Goal: Task Accomplishment & Management: Complete application form

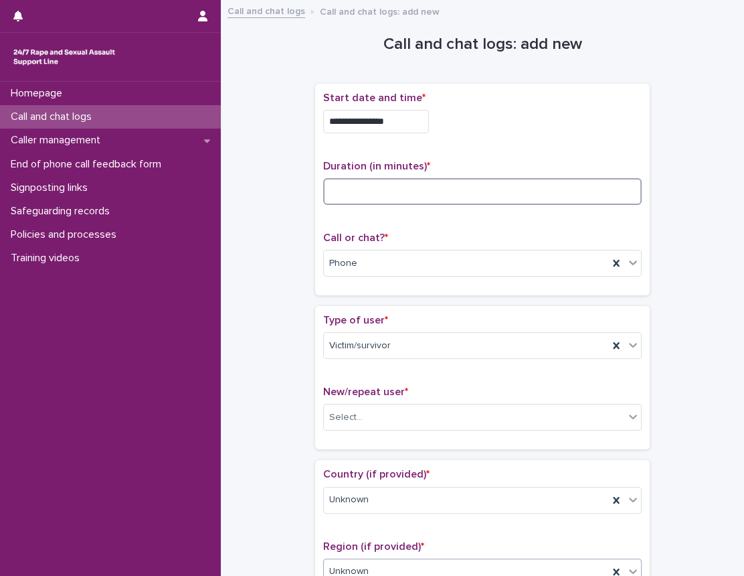
click at [388, 183] on input at bounding box center [482, 191] width 319 height 27
click at [395, 194] on input at bounding box center [482, 191] width 319 height 27
type input "**"
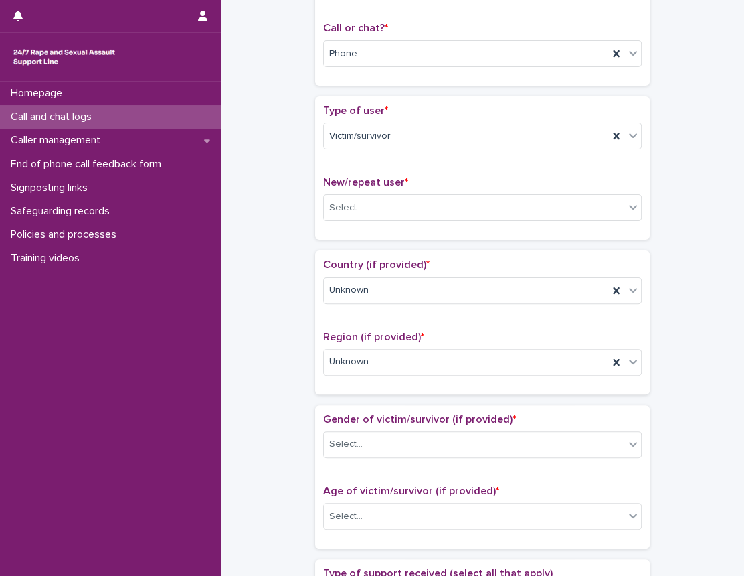
scroll to position [304, 0]
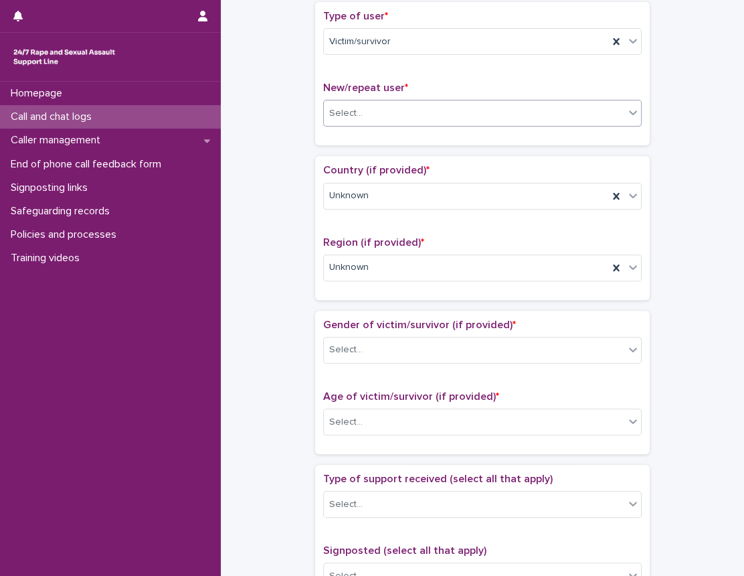
click at [404, 112] on div "Select..." at bounding box center [474, 113] width 301 height 22
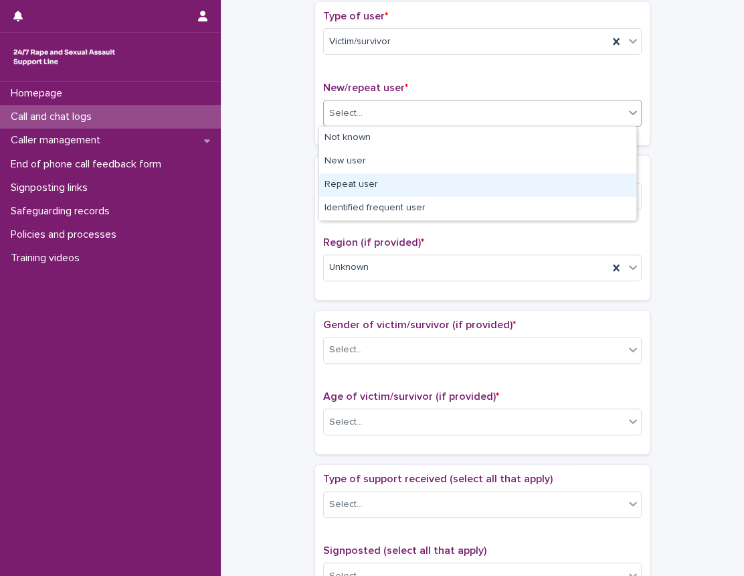
click at [380, 181] on div "Repeat user" at bounding box center [477, 184] width 317 height 23
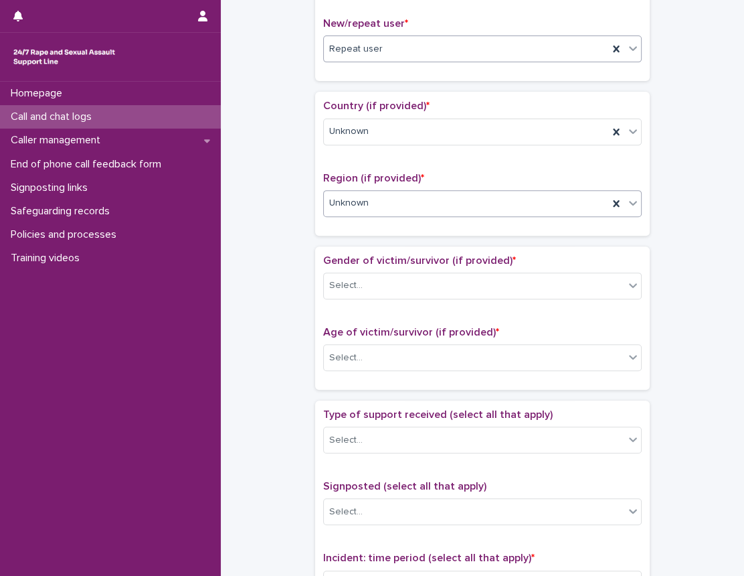
scroll to position [548, 0]
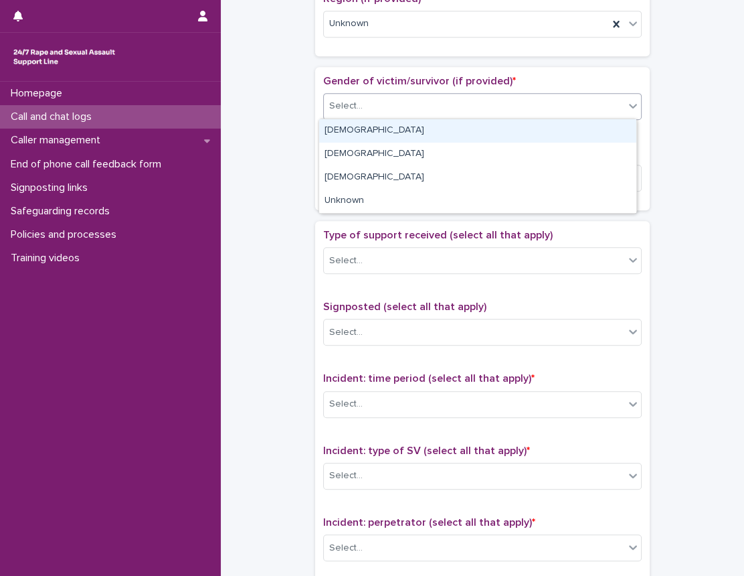
click at [430, 110] on div "Select..." at bounding box center [474, 106] width 301 height 22
click at [389, 137] on div "[DEMOGRAPHIC_DATA]" at bounding box center [477, 130] width 317 height 23
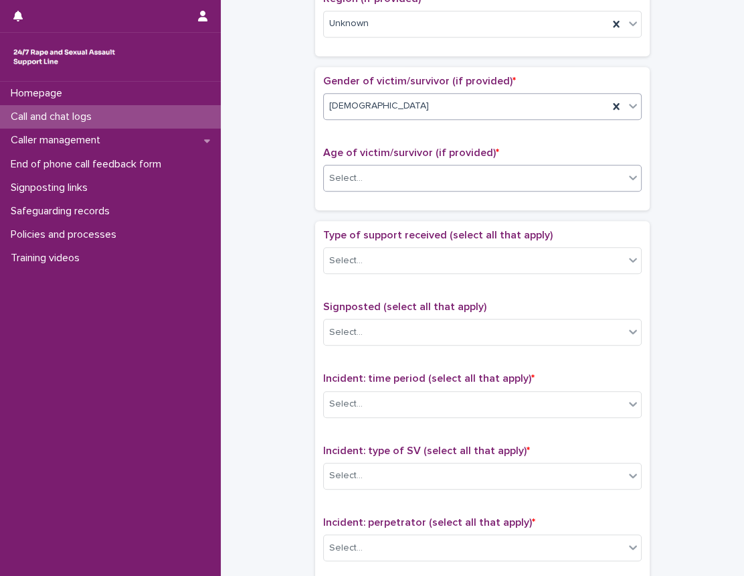
click at [396, 187] on div "Select..." at bounding box center [482, 178] width 319 height 27
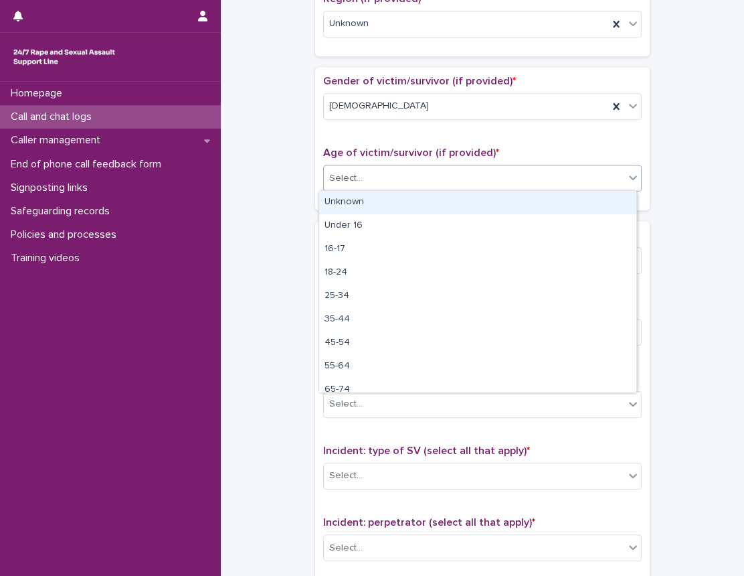
click at [382, 207] on div "Unknown" at bounding box center [477, 202] width 317 height 23
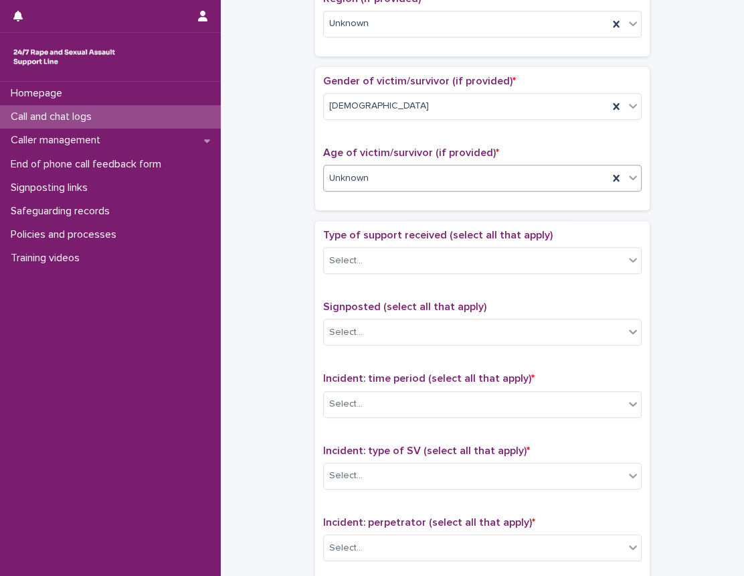
scroll to position [669, 0]
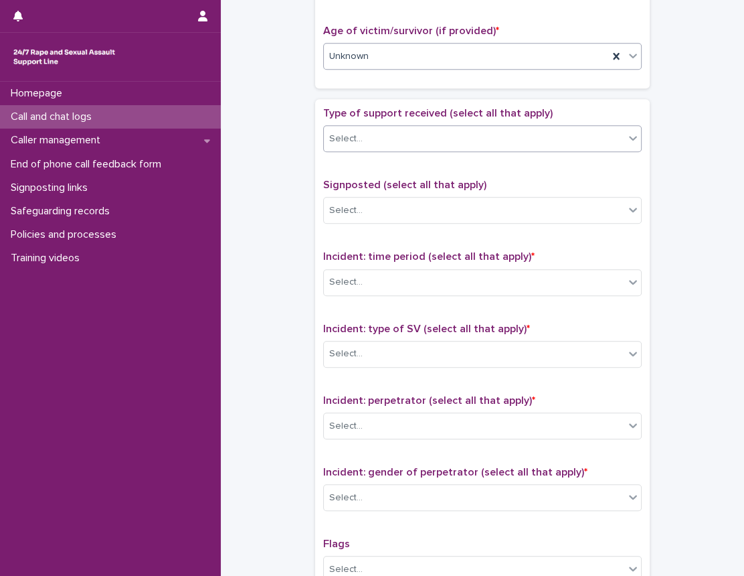
click at [403, 137] on div "Select..." at bounding box center [474, 139] width 301 height 22
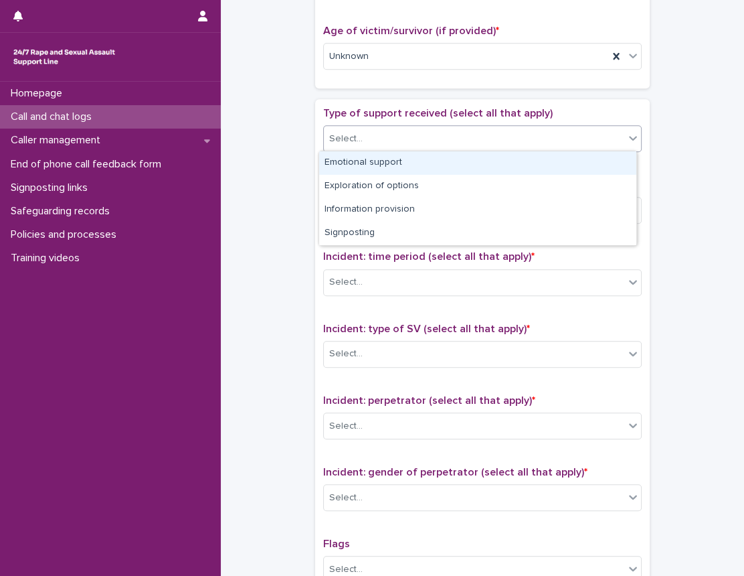
click at [388, 171] on div "Emotional support" at bounding box center [477, 162] width 317 height 23
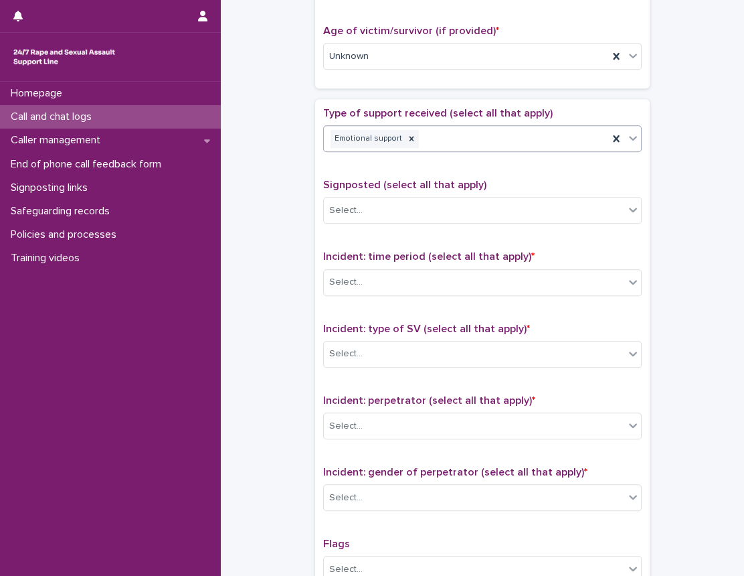
scroll to position [791, 0]
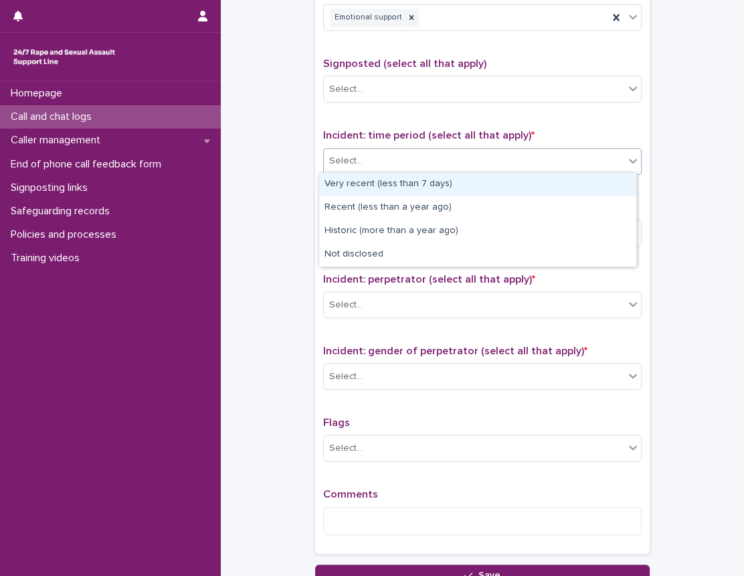
click at [428, 158] on div "Select..." at bounding box center [474, 161] width 301 height 22
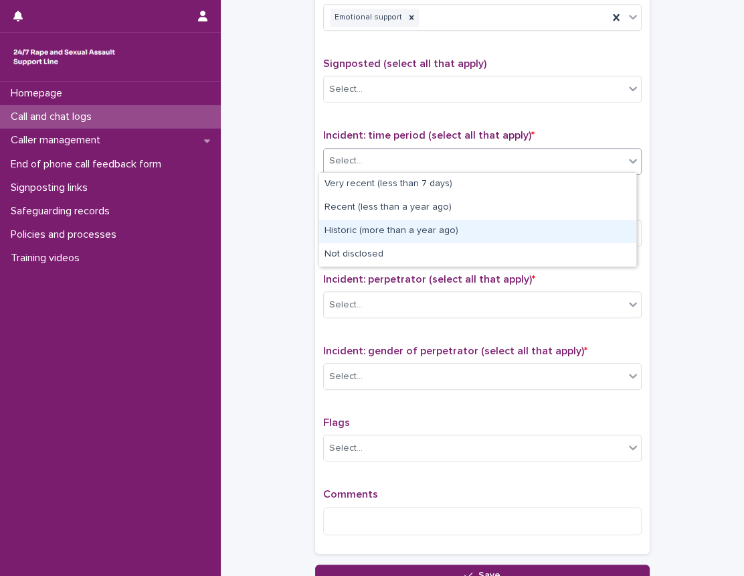
click at [392, 236] on div "Historic (more than a year ago)" at bounding box center [477, 231] width 317 height 23
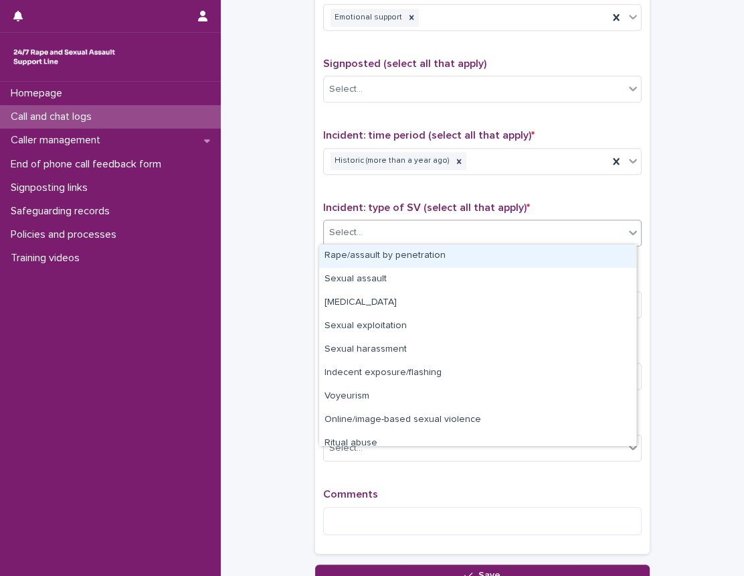
click at [388, 234] on div "Select..." at bounding box center [474, 233] width 301 height 22
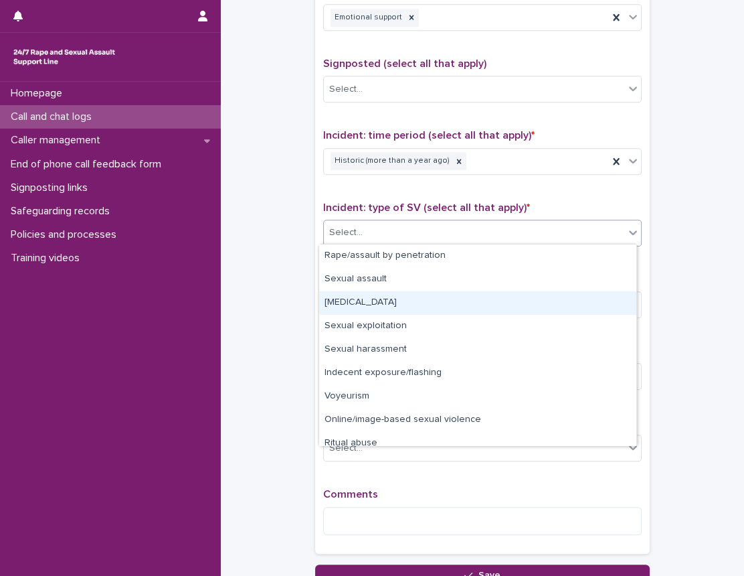
click at [375, 303] on div "[MEDICAL_DATA]" at bounding box center [477, 302] width 317 height 23
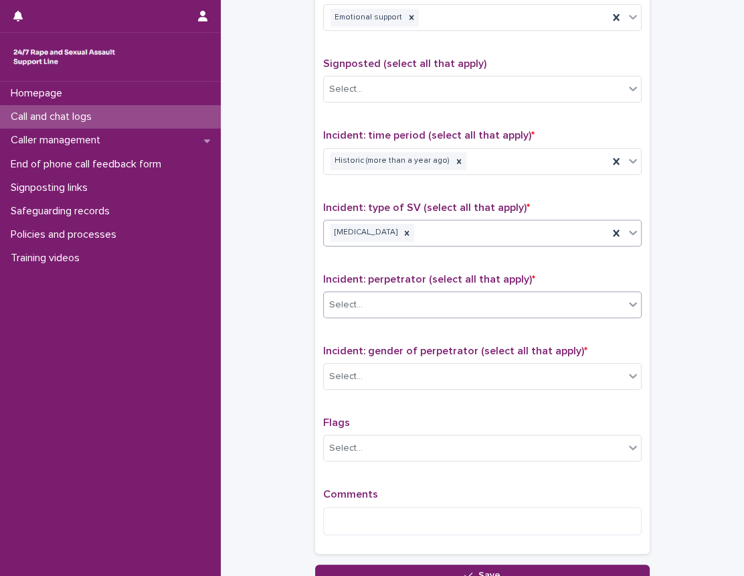
click at [379, 304] on div "Select..." at bounding box center [474, 305] width 301 height 22
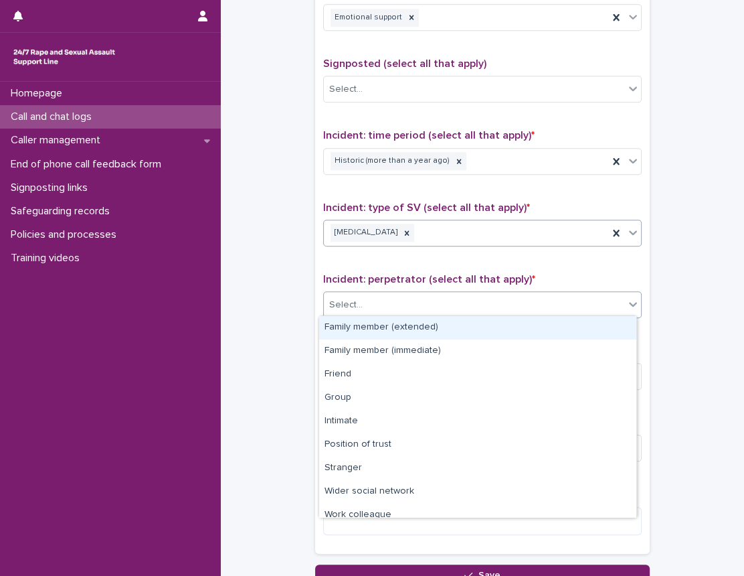
click at [453, 233] on div "[MEDICAL_DATA]" at bounding box center [466, 232] width 285 height 23
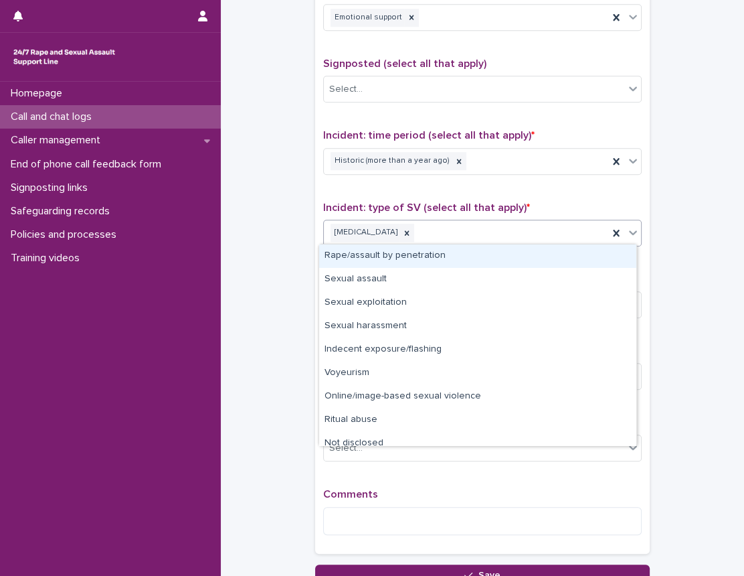
click at [396, 260] on div "Rape/assault by penetration" at bounding box center [477, 255] width 317 height 23
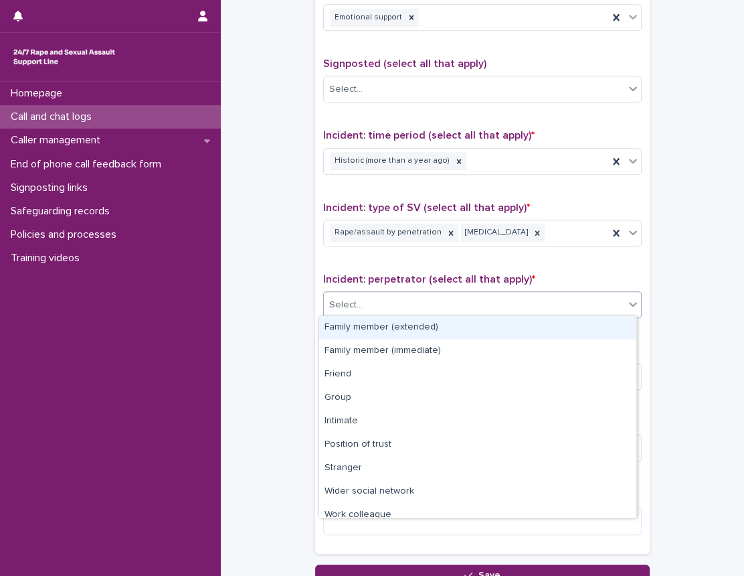
click at [441, 309] on div "Select..." at bounding box center [474, 305] width 301 height 22
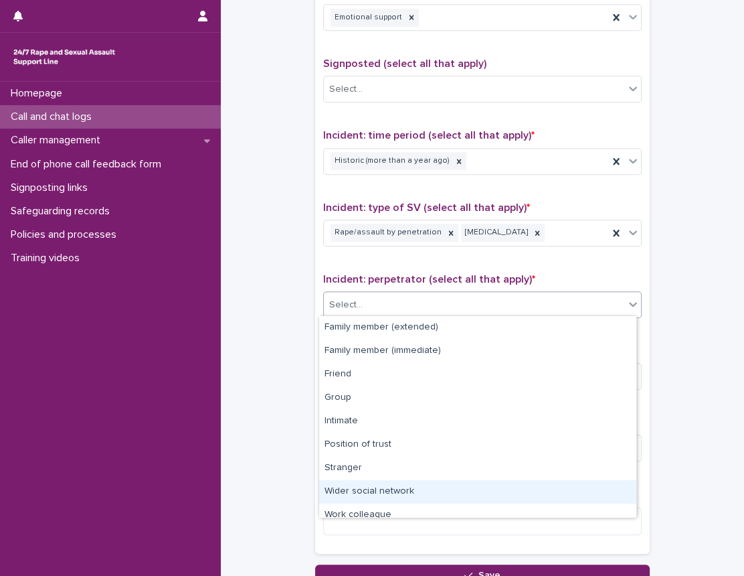
scroll to position [57, 0]
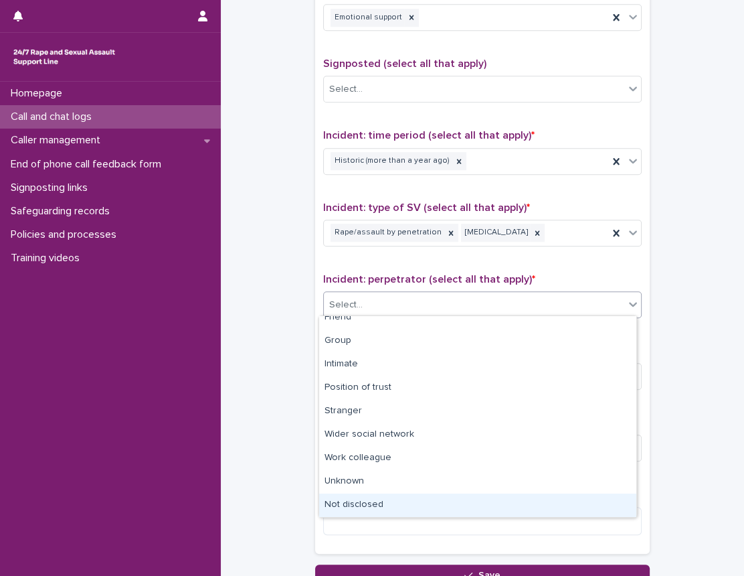
click at [388, 500] on div "Not disclosed" at bounding box center [477, 504] width 317 height 23
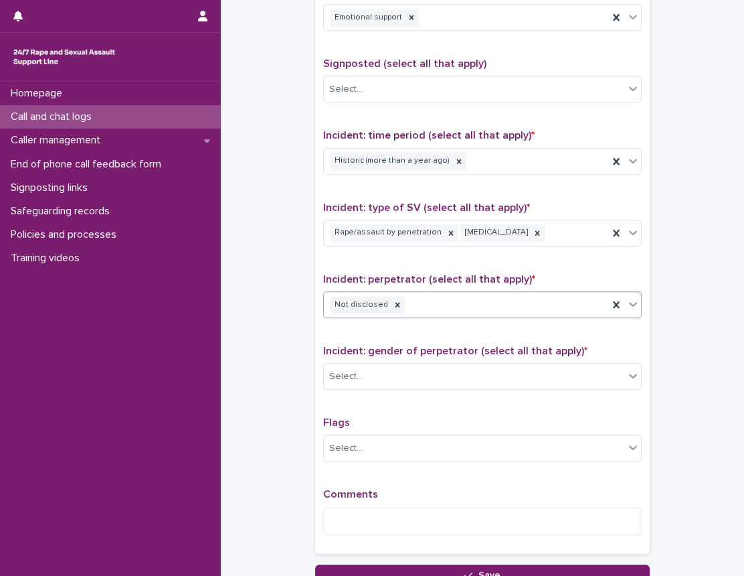
click at [442, 297] on div "Not disclosed" at bounding box center [466, 304] width 285 height 23
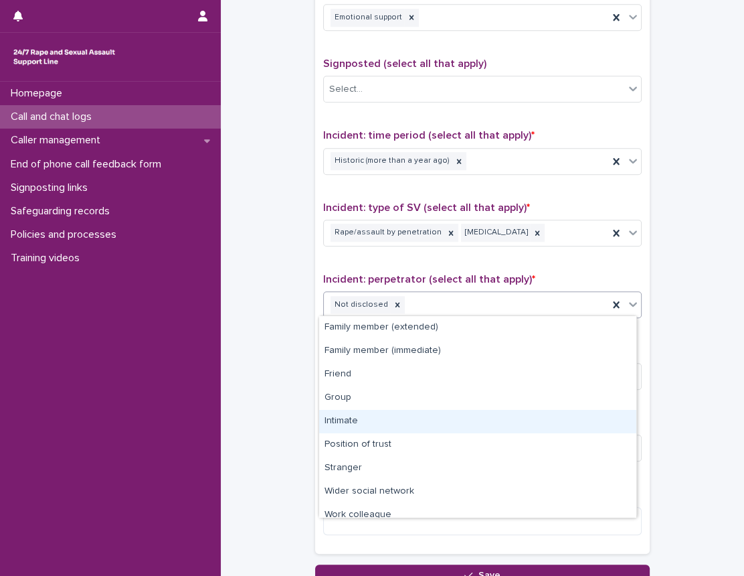
click at [372, 414] on div "Intimate" at bounding box center [477, 421] width 317 height 23
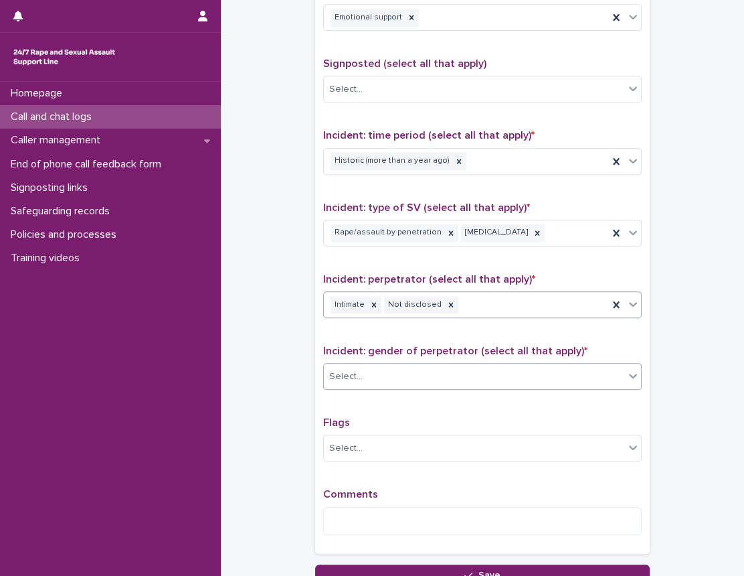
click at [395, 382] on div "Select..." at bounding box center [474, 377] width 301 height 22
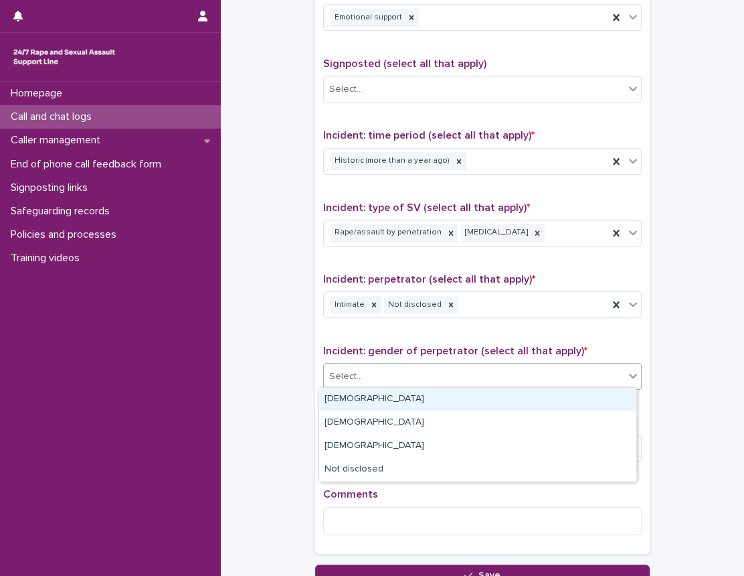
drag, startPoint x: 362, startPoint y: 408, endPoint x: 388, endPoint y: 463, distance: 60.8
click at [362, 408] on div "[DEMOGRAPHIC_DATA]" at bounding box center [477, 399] width 317 height 23
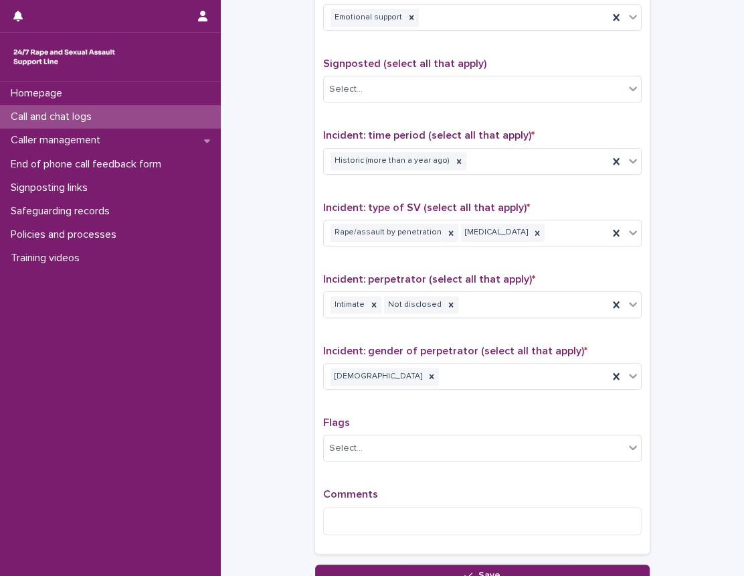
click at [380, 497] on p "Comments" at bounding box center [482, 494] width 319 height 13
click at [371, 529] on textarea at bounding box center [482, 521] width 319 height 29
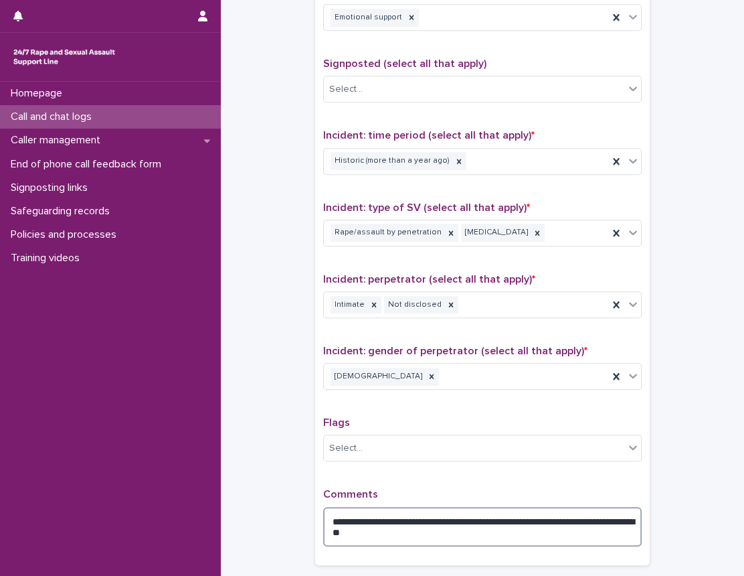
click at [448, 532] on textarea "**********" at bounding box center [482, 527] width 319 height 40
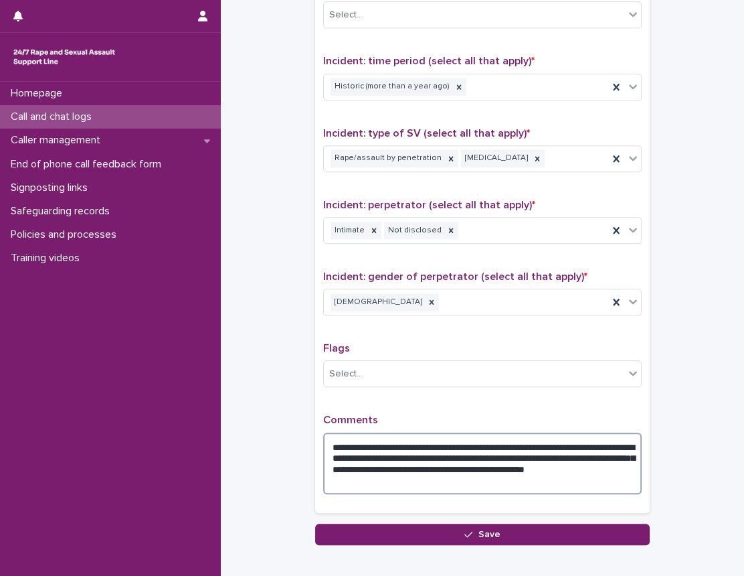
scroll to position [937, 0]
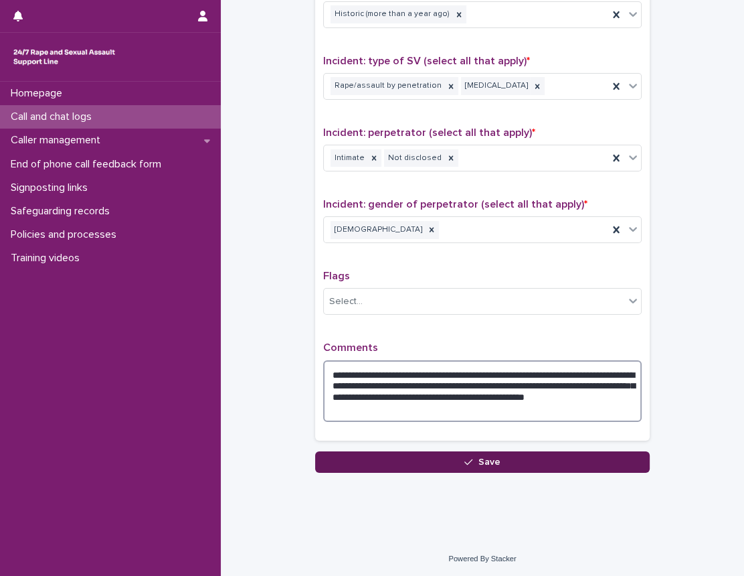
type textarea "**********"
click at [485, 464] on span "Save" at bounding box center [490, 461] width 22 height 9
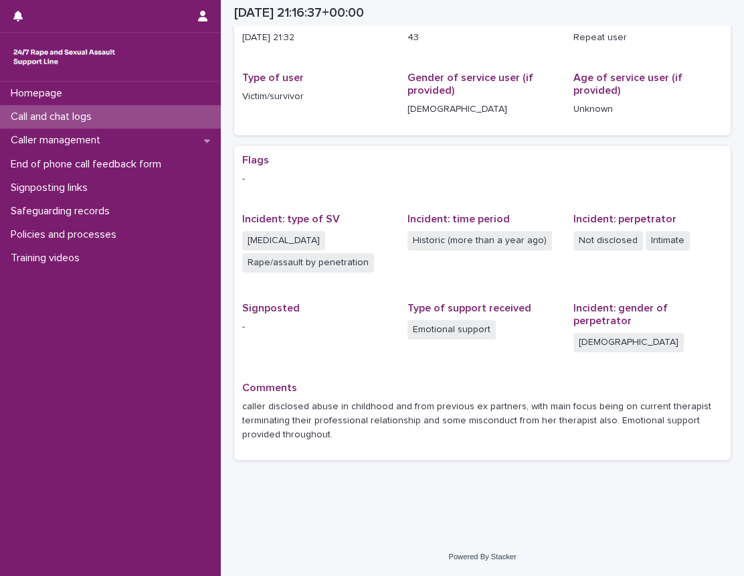
scroll to position [145, 0]
click at [85, 110] on p "Call and chat logs" at bounding box center [53, 116] width 97 height 13
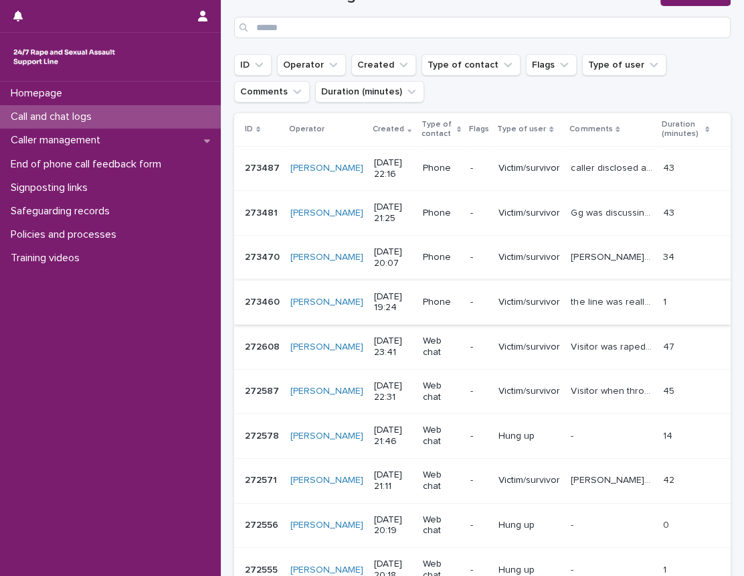
scroll to position [121, 0]
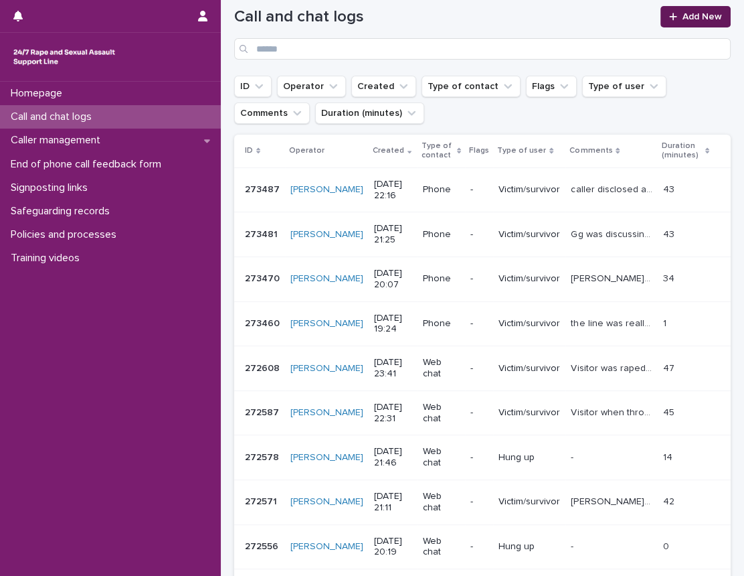
click at [669, 16] on icon at bounding box center [672, 16] width 7 height 7
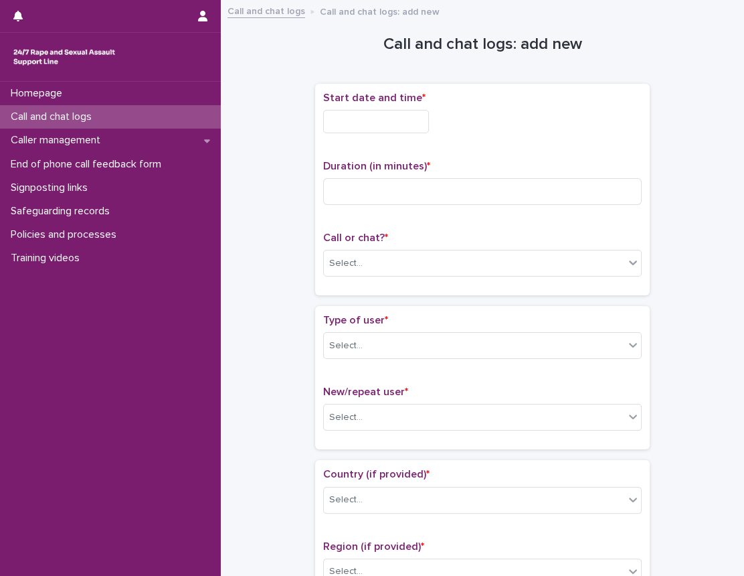
click at [412, 121] on input "text" at bounding box center [376, 121] width 106 height 23
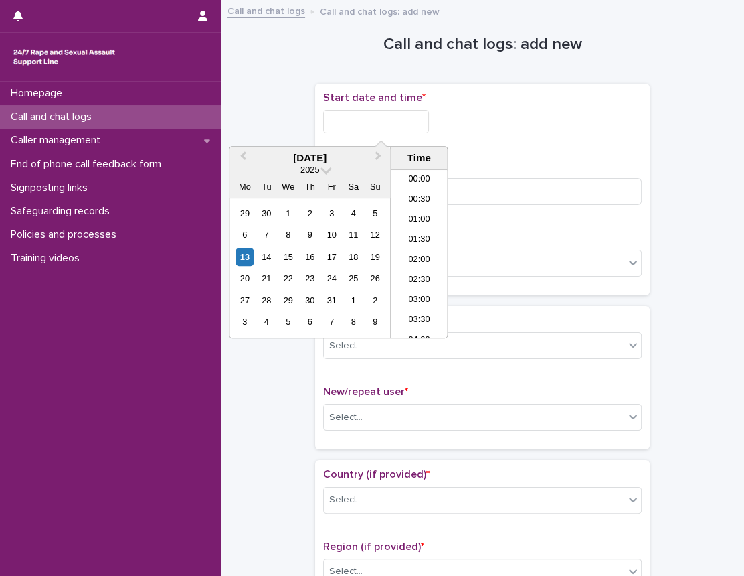
scroll to position [797, 0]
click at [408, 287] on li "22:30" at bounding box center [419, 287] width 57 height 20
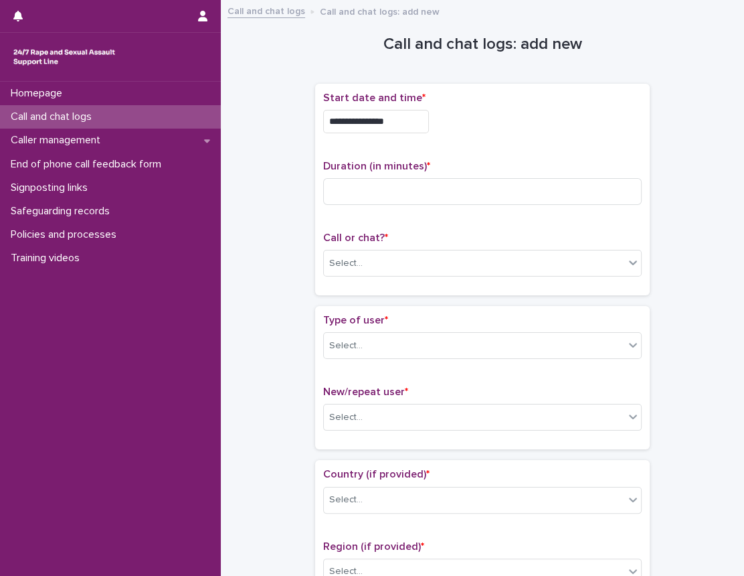
click at [410, 131] on input "**********" at bounding box center [376, 121] width 106 height 23
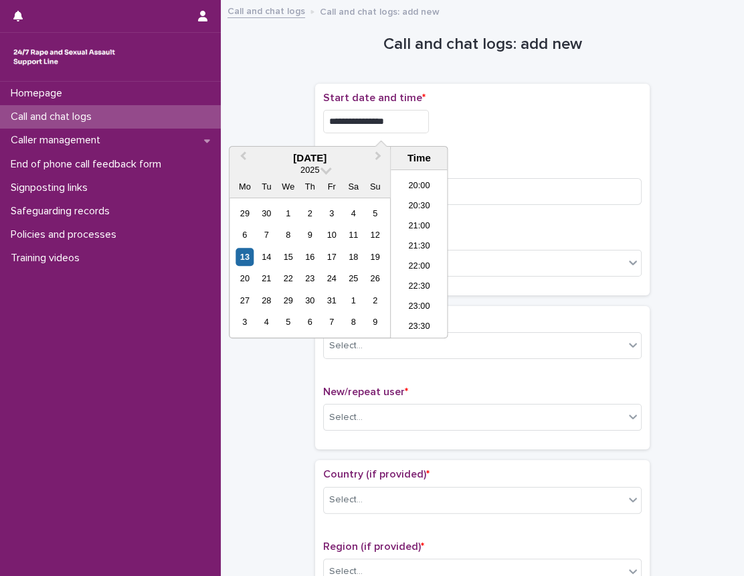
click at [429, 111] on input "**********" at bounding box center [376, 121] width 106 height 23
type input "**********"
click at [481, 162] on p "Duration (in minutes) *" at bounding box center [482, 166] width 319 height 13
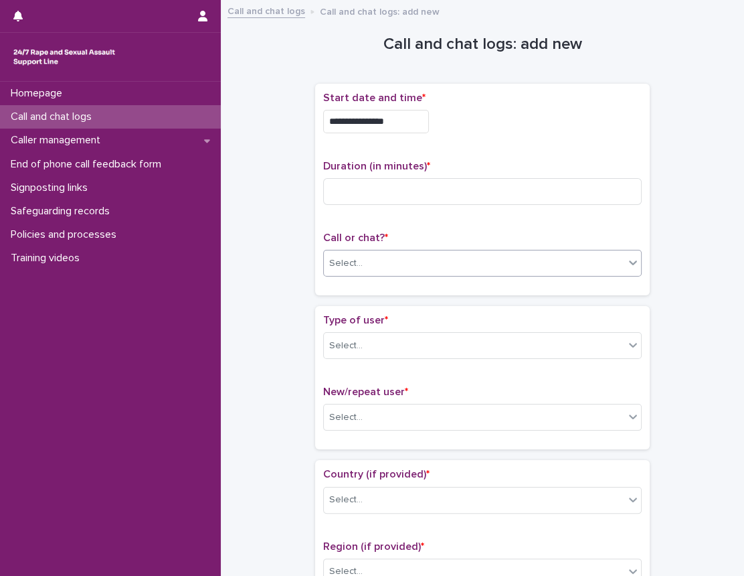
click at [404, 274] on div "Select..." at bounding box center [482, 263] width 319 height 27
click at [395, 295] on div "Phone" at bounding box center [477, 287] width 317 height 23
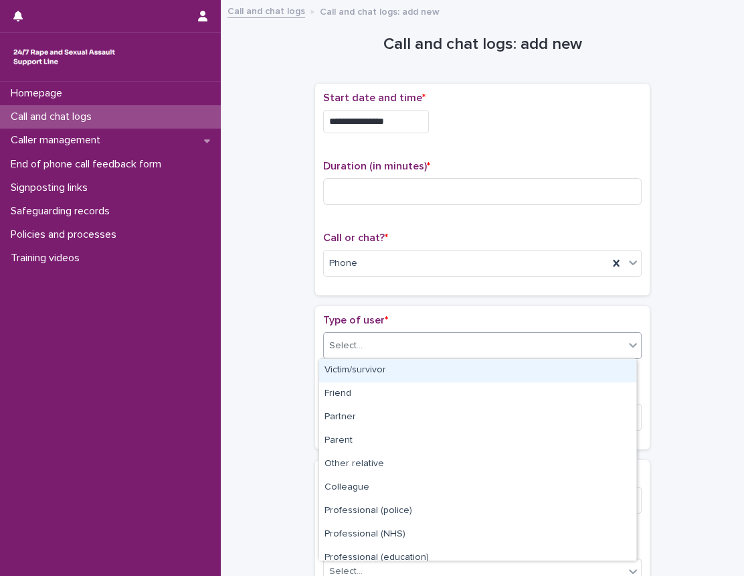
click at [372, 339] on div "Select..." at bounding box center [474, 346] width 301 height 22
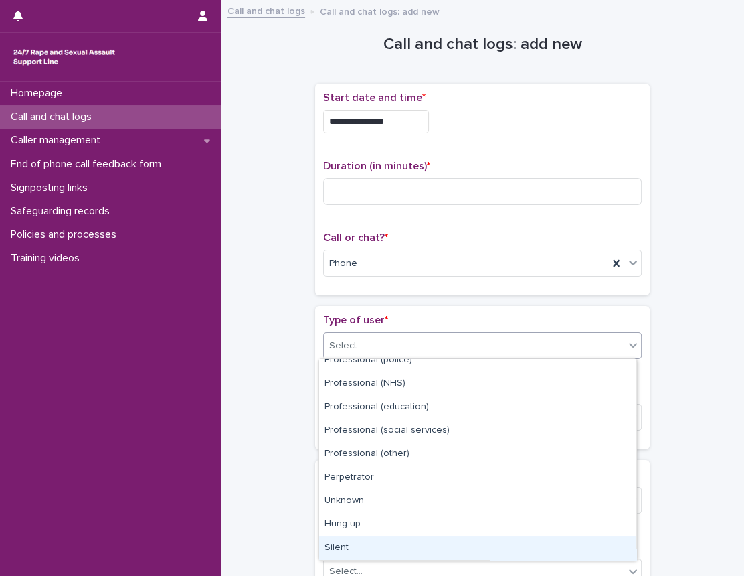
click at [341, 544] on div "Silent" at bounding box center [477, 547] width 317 height 23
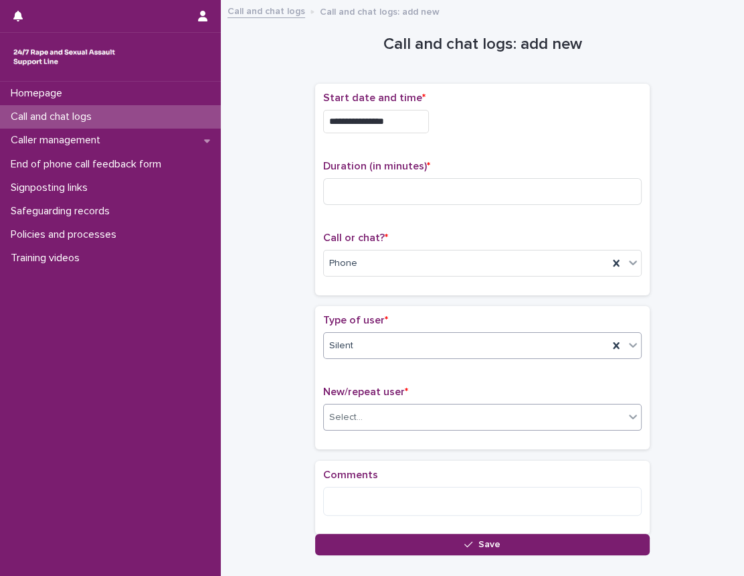
click at [382, 422] on div "Select..." at bounding box center [474, 417] width 301 height 22
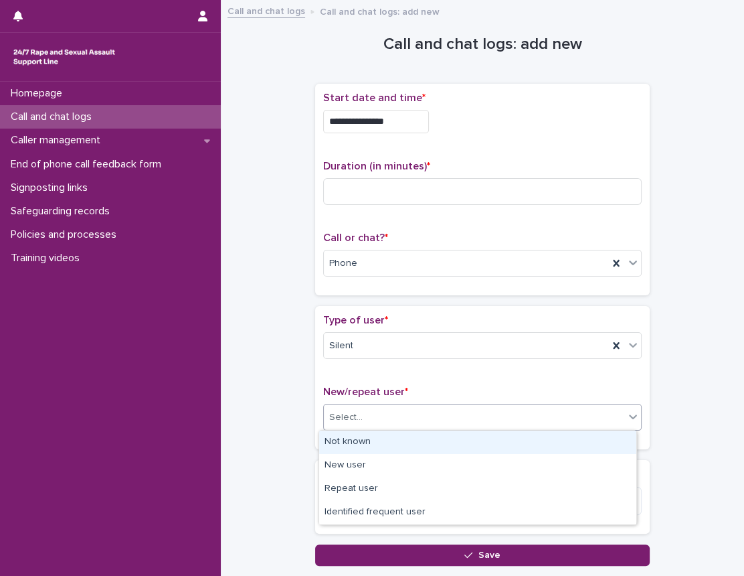
click at [370, 446] on div "Not known" at bounding box center [477, 441] width 317 height 23
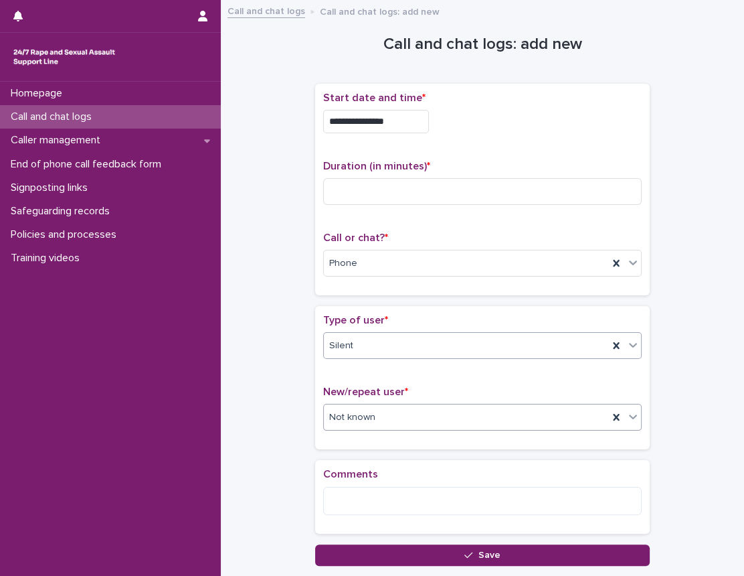
click at [442, 339] on div "Silent" at bounding box center [466, 346] width 285 height 22
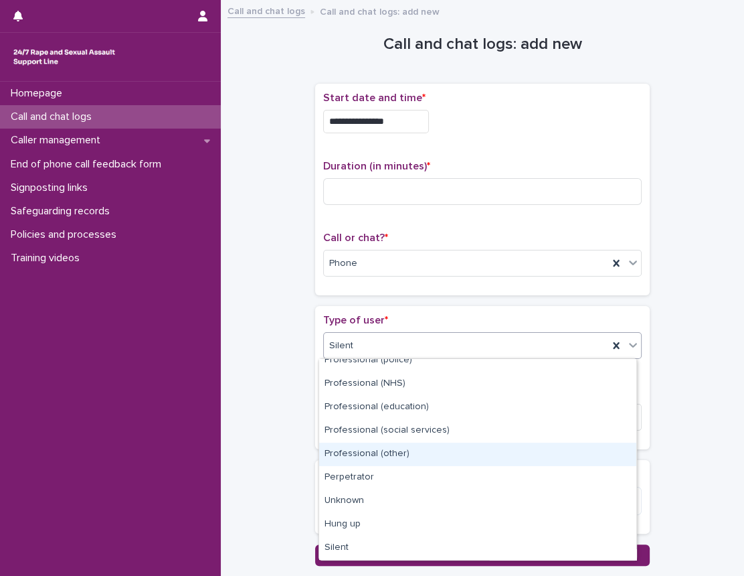
scroll to position [0, 0]
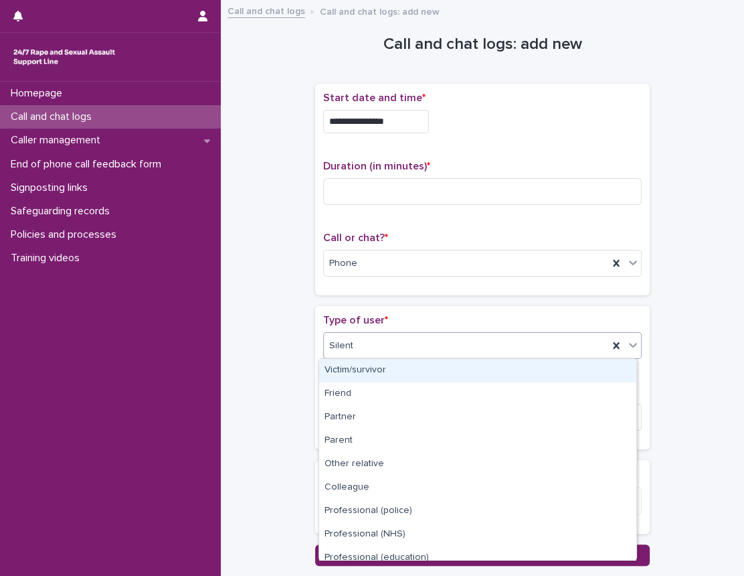
click at [435, 375] on div "Victim/survivor" at bounding box center [477, 370] width 317 height 23
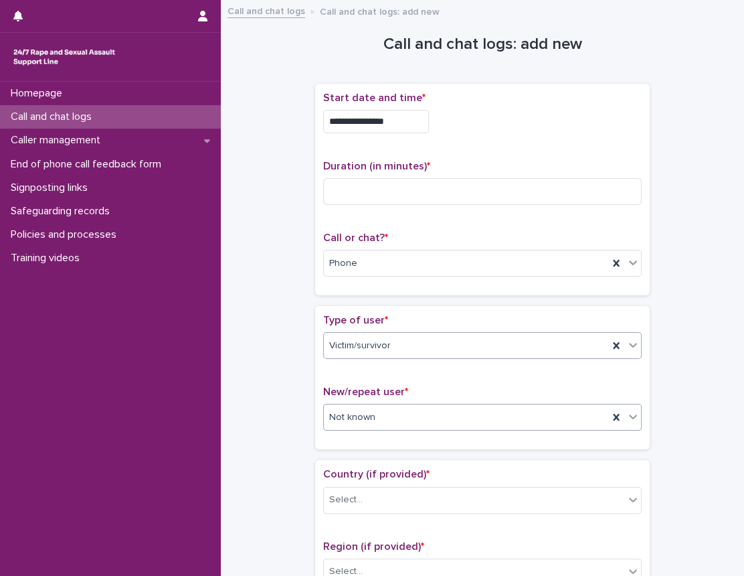
click at [413, 422] on div "Not known" at bounding box center [466, 417] width 285 height 22
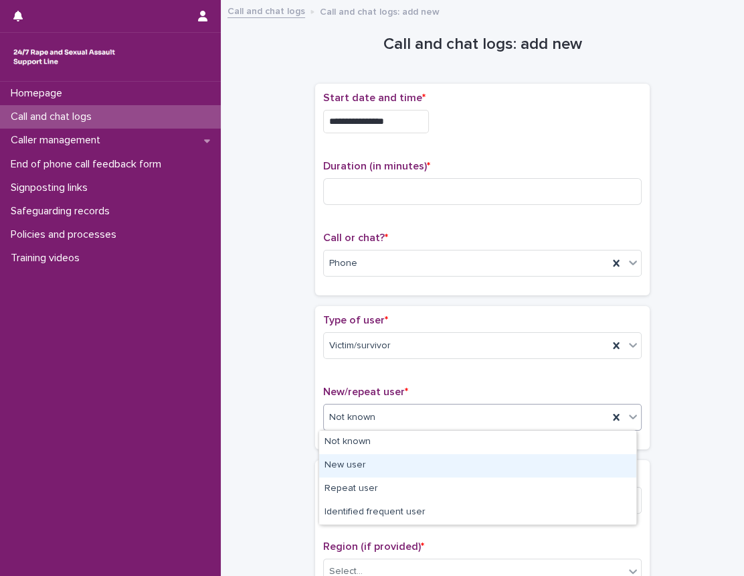
click at [402, 372] on div "Type of user * Victim/survivor New/repeat user * option Not known, selected. op…" at bounding box center [482, 377] width 319 height 127
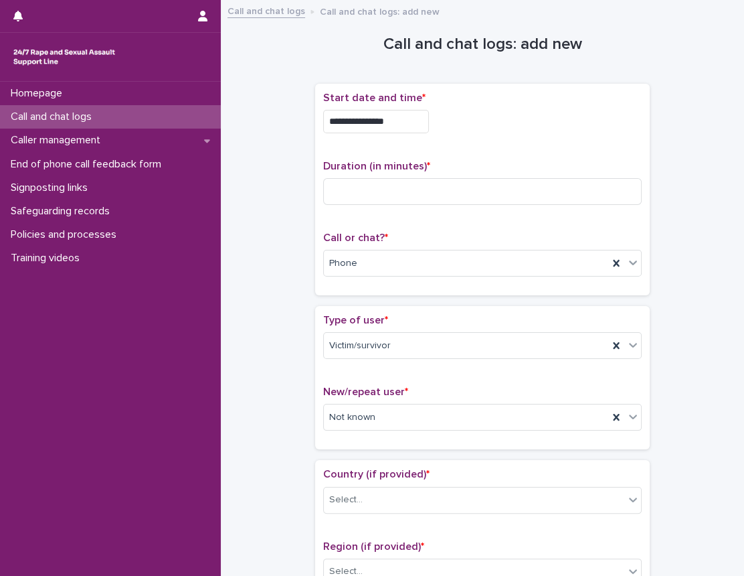
scroll to position [121, 0]
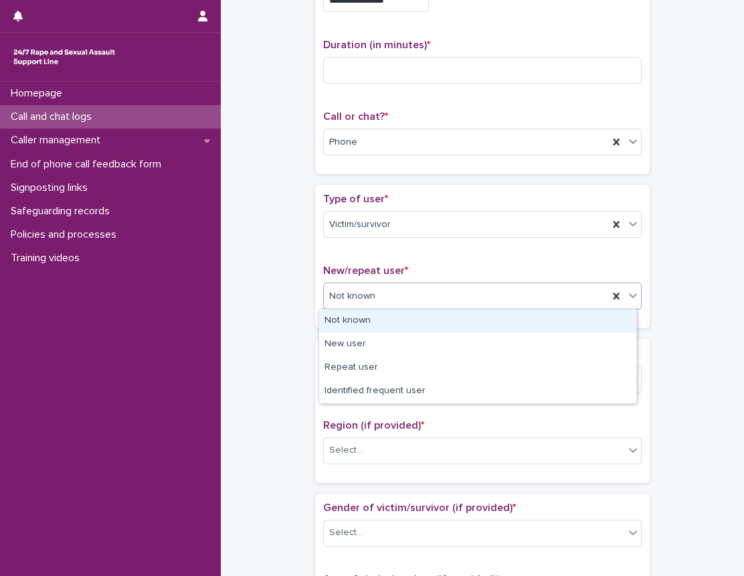
click at [402, 293] on div "Not known" at bounding box center [466, 296] width 285 height 22
click at [388, 319] on div "Not known" at bounding box center [477, 320] width 317 height 23
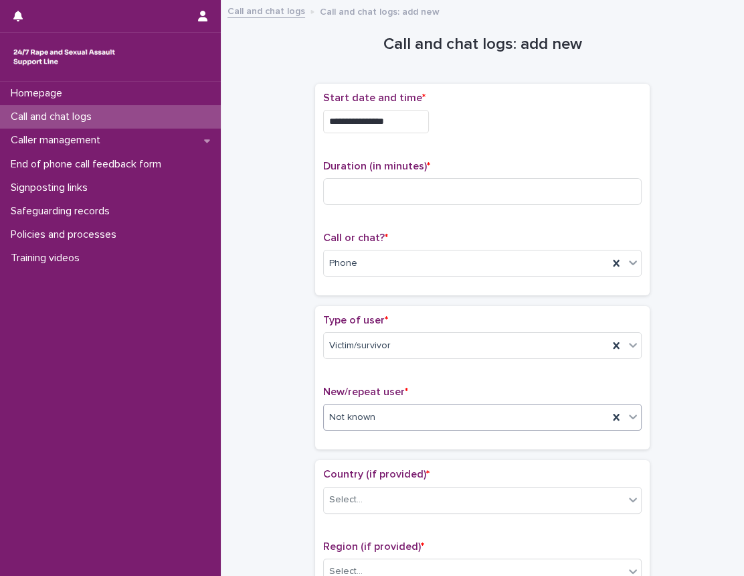
scroll to position [243, 0]
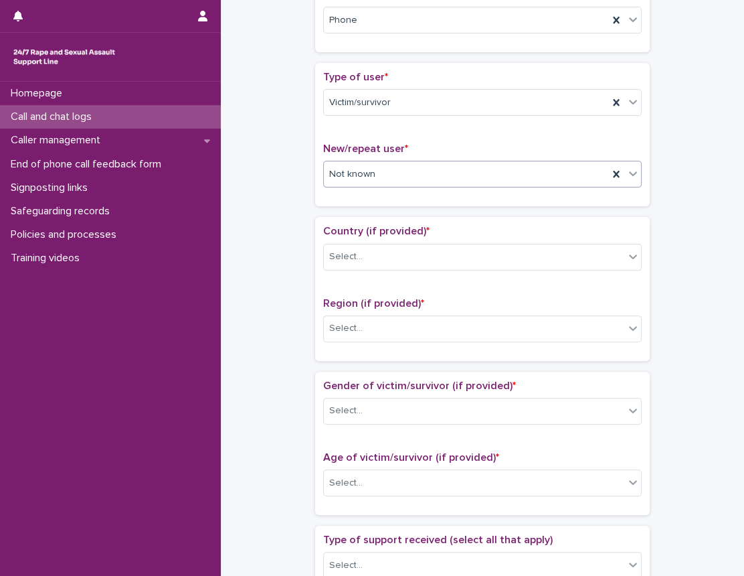
click at [398, 241] on div "Country (if provided) * Select..." at bounding box center [482, 253] width 319 height 56
click at [392, 255] on div "Select..." at bounding box center [474, 257] width 301 height 22
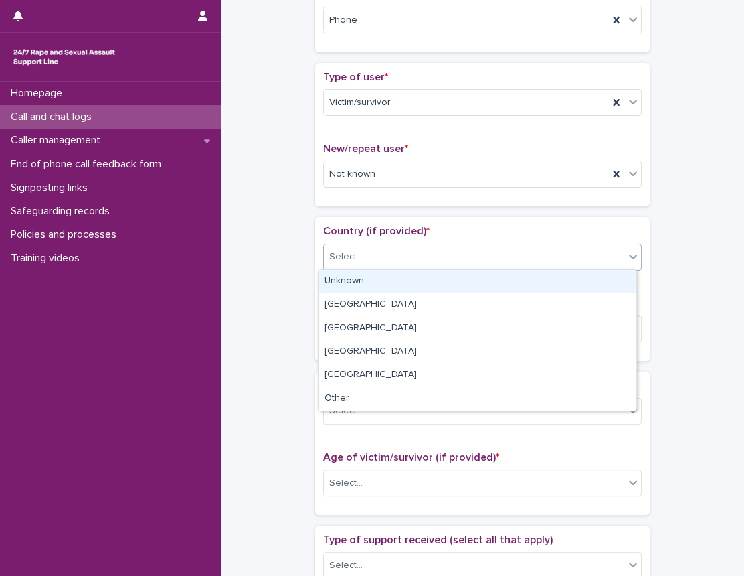
click at [378, 283] on div "Unknown" at bounding box center [477, 281] width 317 height 23
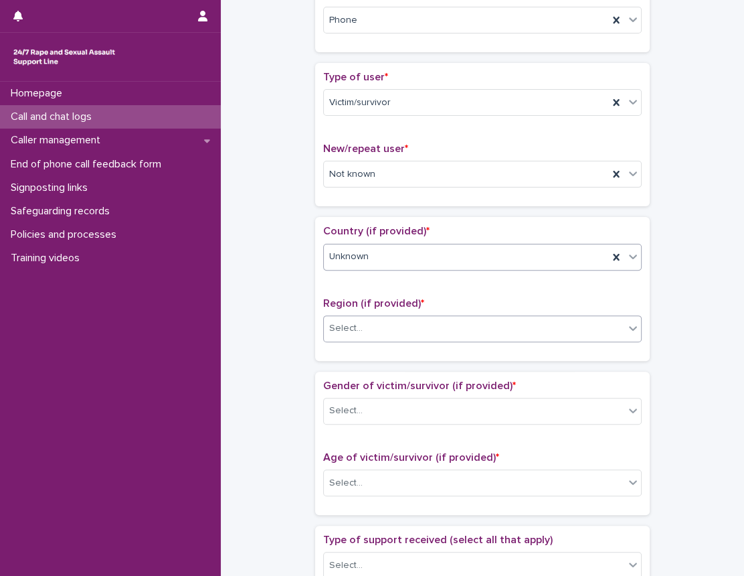
click at [349, 335] on div "Select..." at bounding box center [474, 328] width 301 height 22
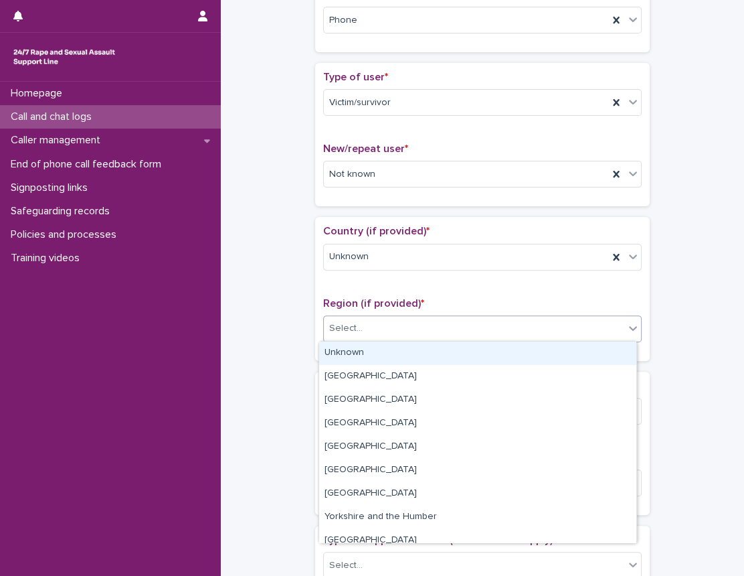
click at [355, 354] on div "Unknown" at bounding box center [477, 352] width 317 height 23
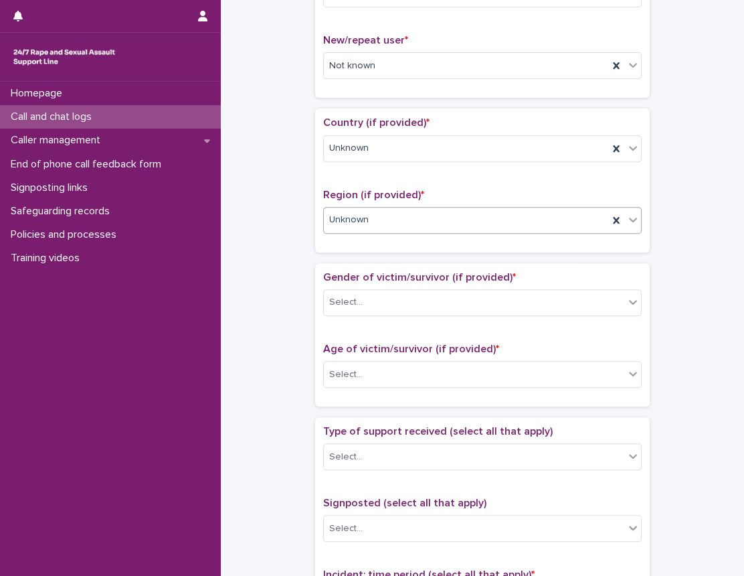
scroll to position [365, 0]
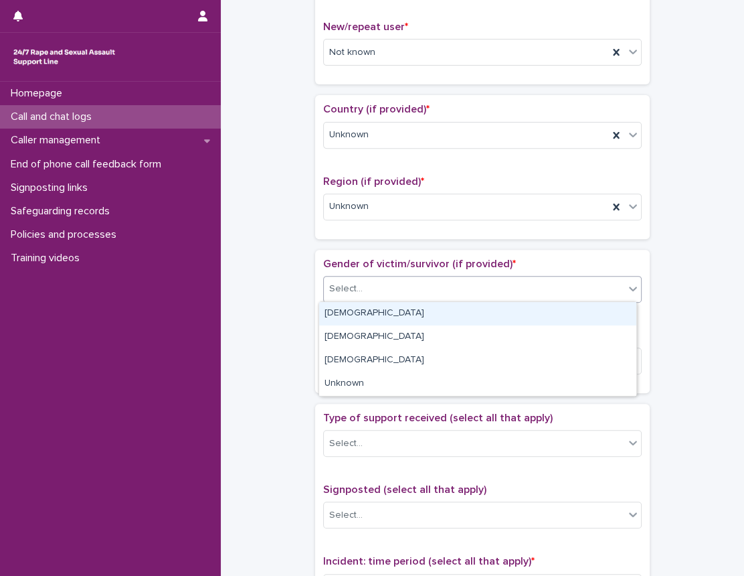
click at [380, 281] on div "Select..." at bounding box center [474, 289] width 301 height 22
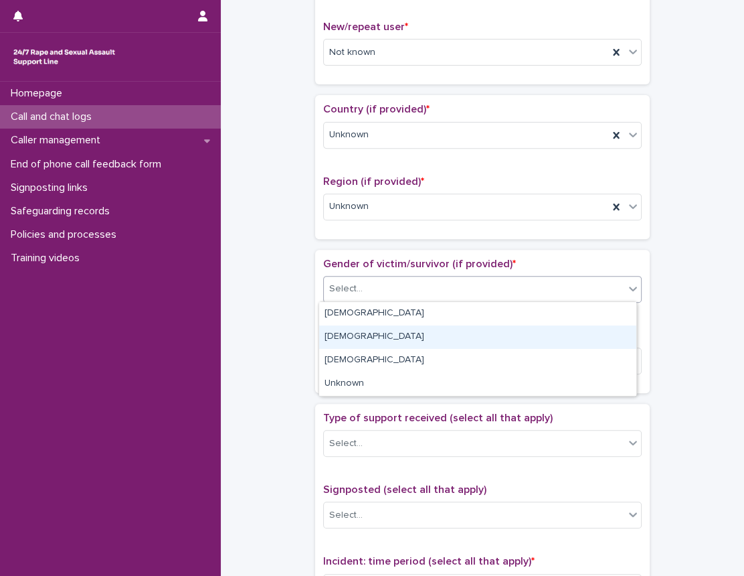
click at [387, 335] on div "[DEMOGRAPHIC_DATA]" at bounding box center [477, 336] width 317 height 23
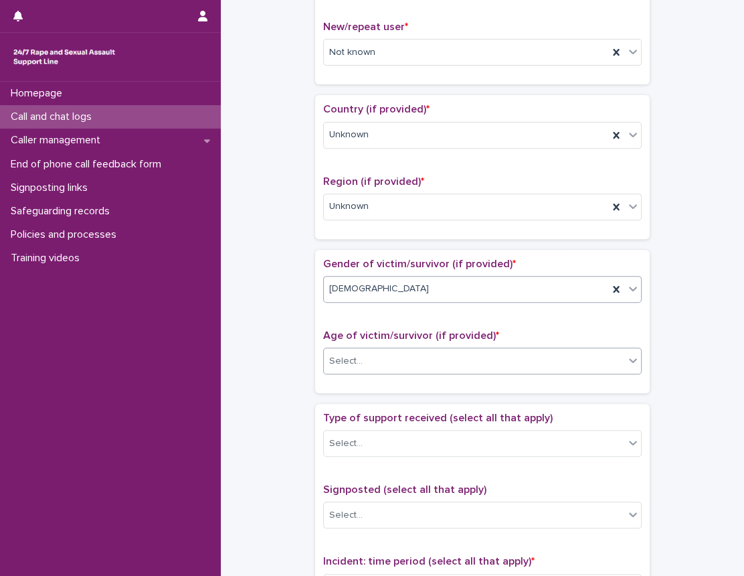
click at [385, 347] on div "Select..." at bounding box center [482, 360] width 319 height 27
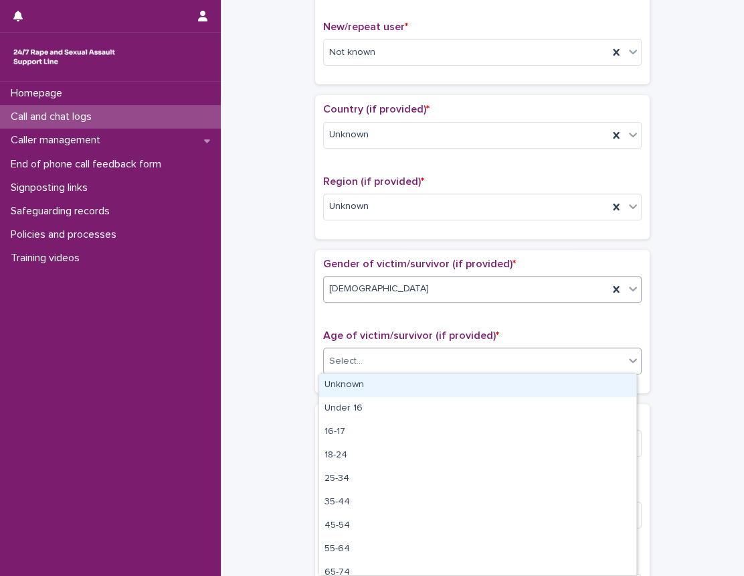
click at [376, 298] on div "[DEMOGRAPHIC_DATA]" at bounding box center [466, 289] width 285 height 22
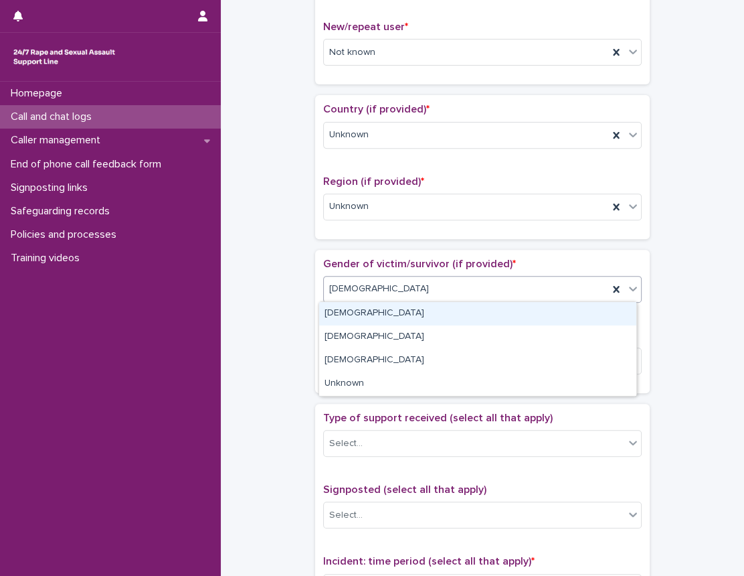
click at [262, 288] on div "**********" at bounding box center [482, 327] width 497 height 1369
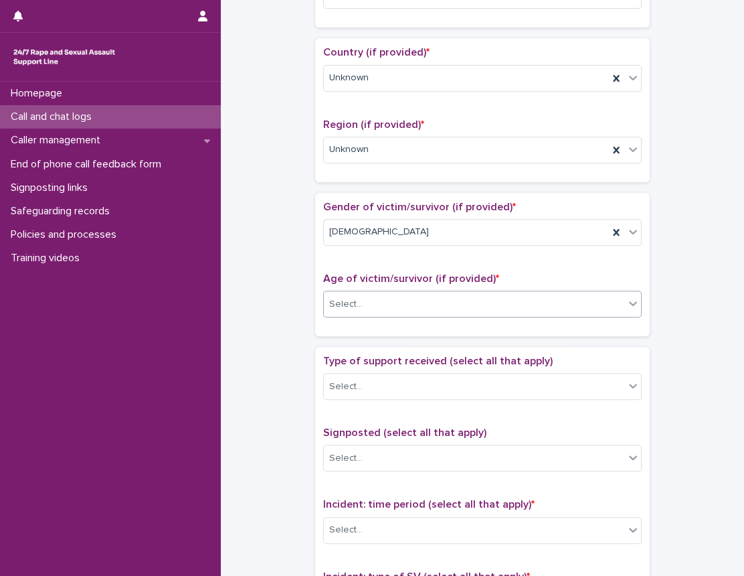
scroll to position [487, 0]
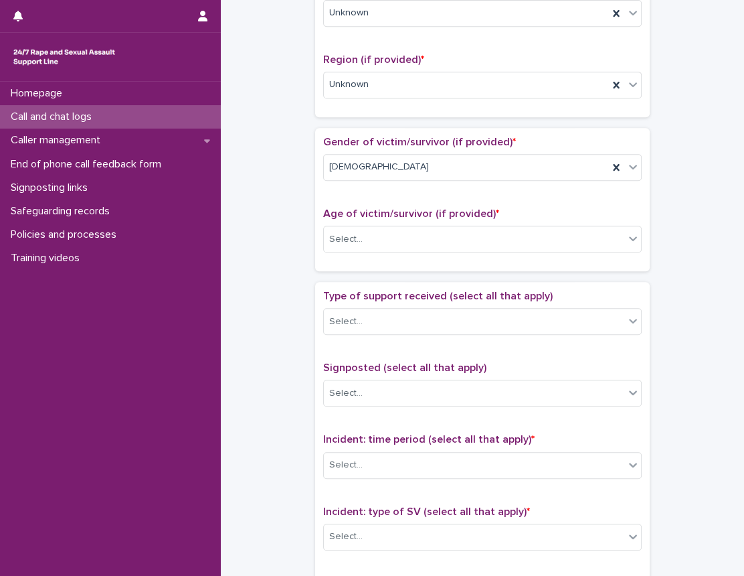
click at [271, 169] on div "**********" at bounding box center [482, 205] width 497 height 1369
click at [398, 242] on div "Select..." at bounding box center [474, 239] width 301 height 22
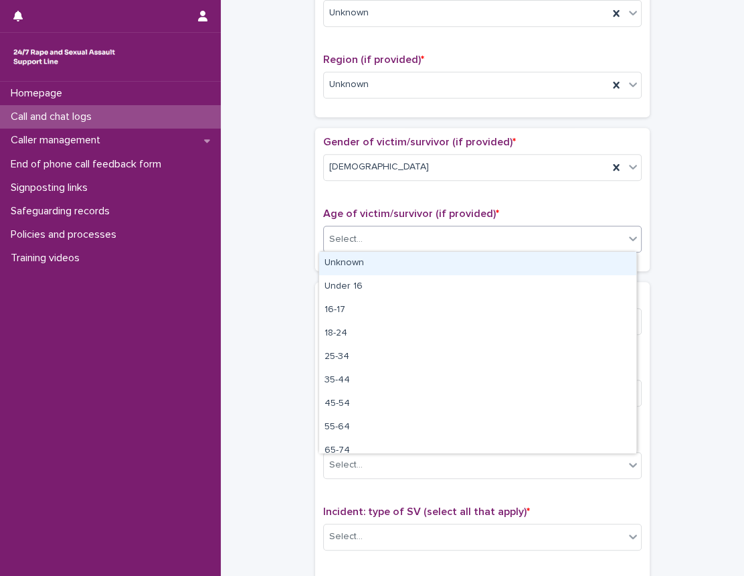
click at [395, 272] on div "Unknown" at bounding box center [477, 263] width 317 height 23
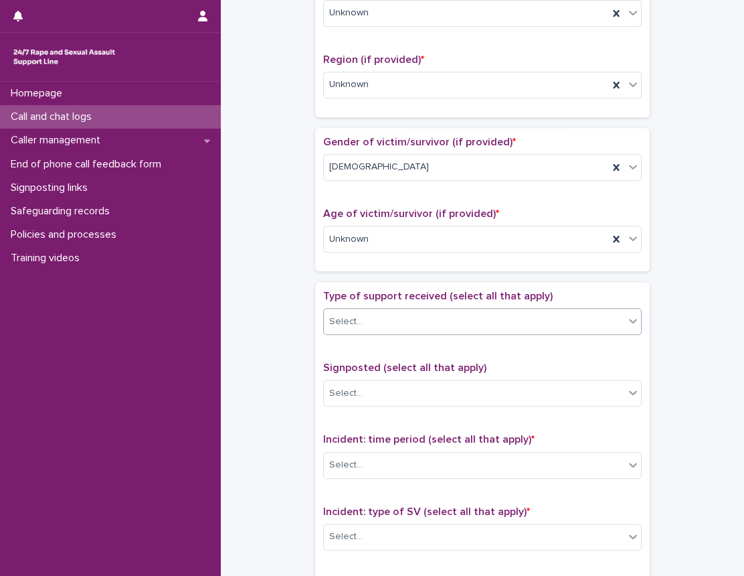
click at [395, 324] on div "Select..." at bounding box center [474, 322] width 301 height 22
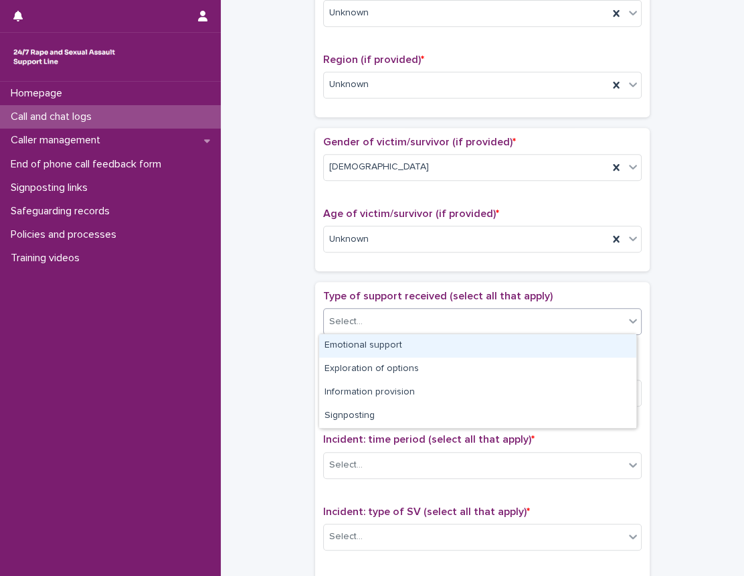
click at [378, 347] on div "Emotional support" at bounding box center [477, 345] width 317 height 23
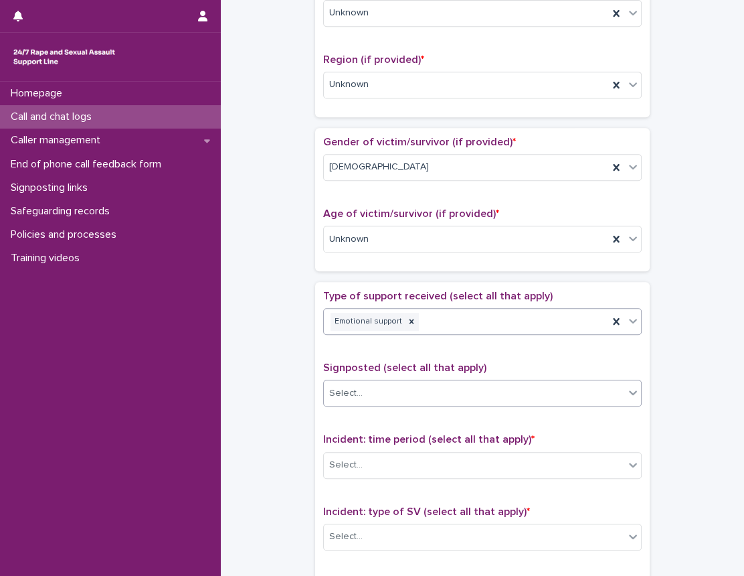
click at [411, 392] on div "Select..." at bounding box center [474, 393] width 301 height 22
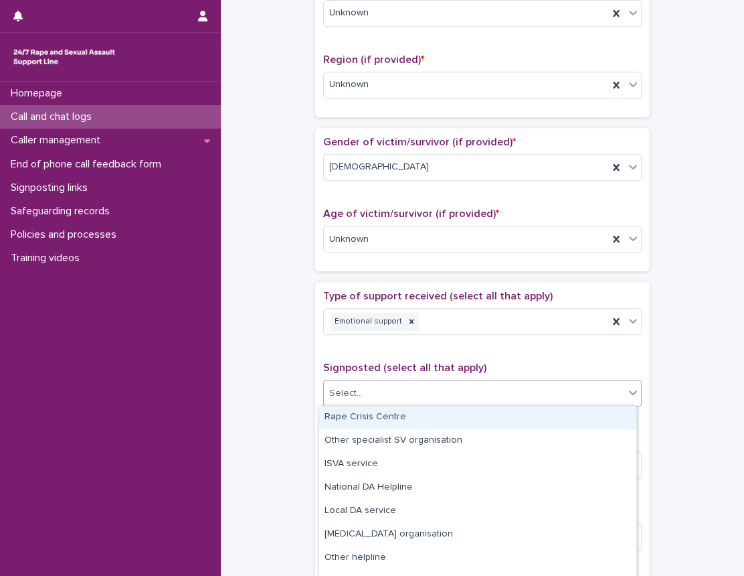
scroll to position [669, 0]
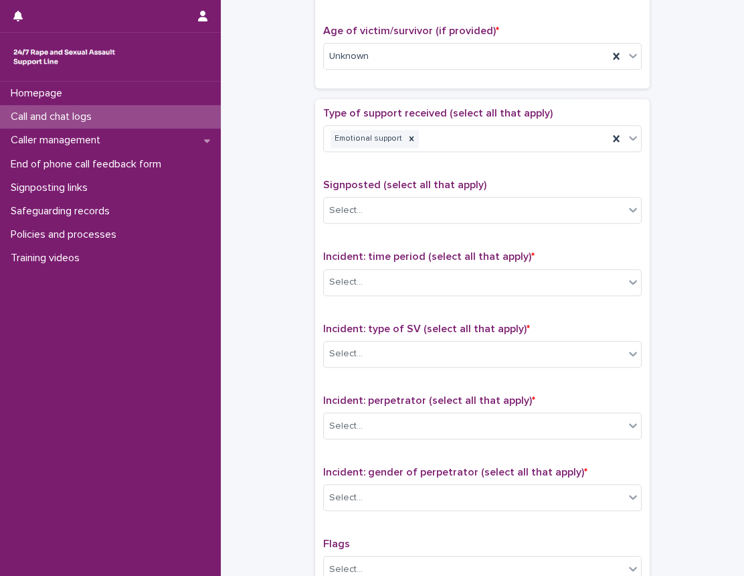
click at [240, 198] on div "**********" at bounding box center [482, 23] width 497 height 1369
click at [341, 281] on div "Select..." at bounding box center [345, 282] width 33 height 14
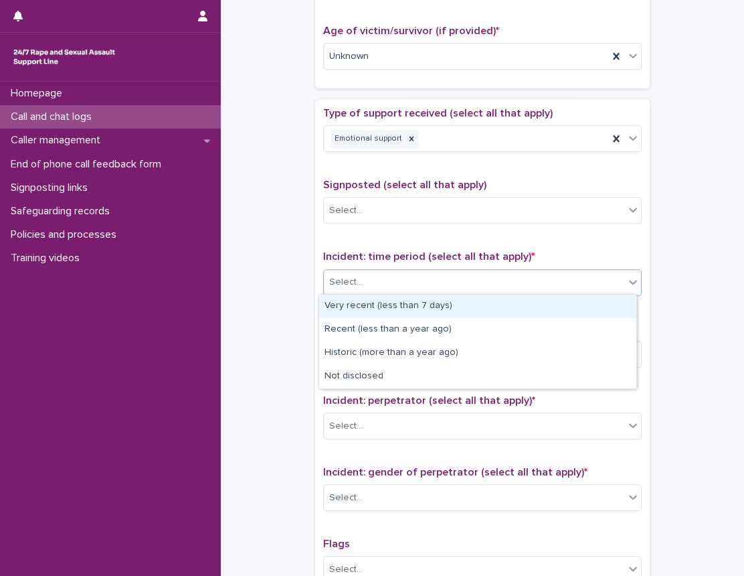
click at [386, 234] on div "Type of support received (select all that apply) Emotional support Signposted (…" at bounding box center [482, 387] width 319 height 560
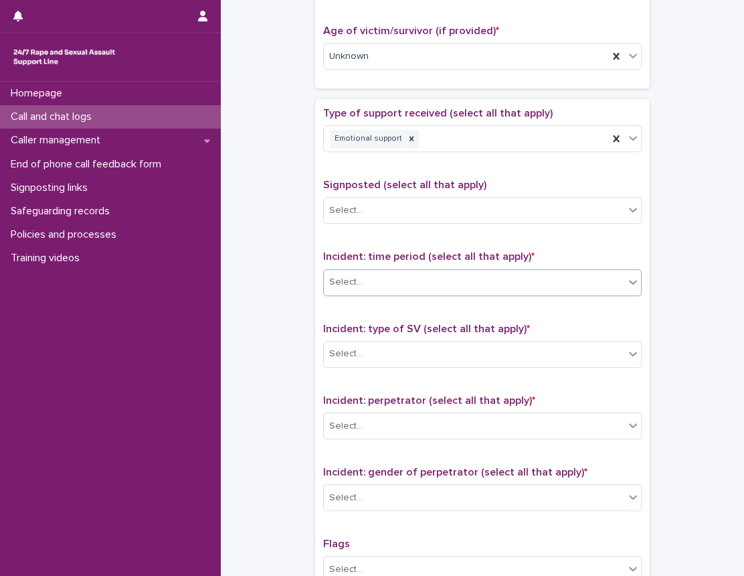
click at [400, 291] on div "Select..." at bounding box center [474, 282] width 301 height 22
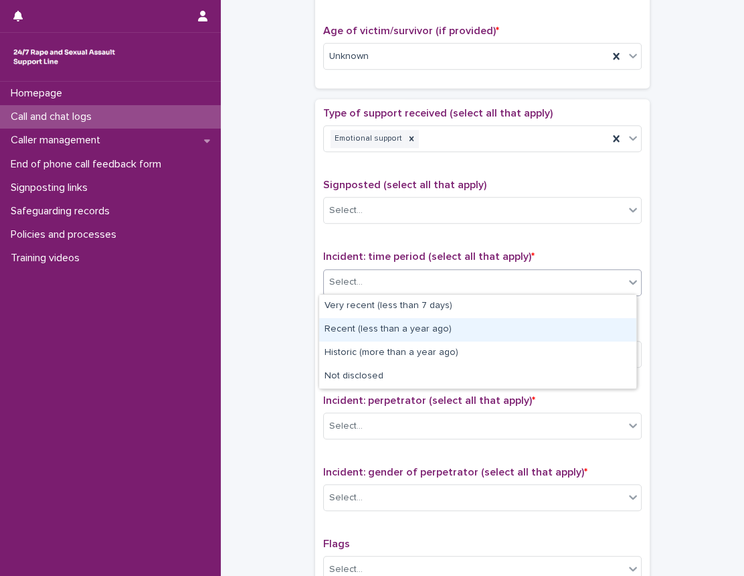
click at [388, 333] on div "Recent (less than a year ago)" at bounding box center [477, 329] width 317 height 23
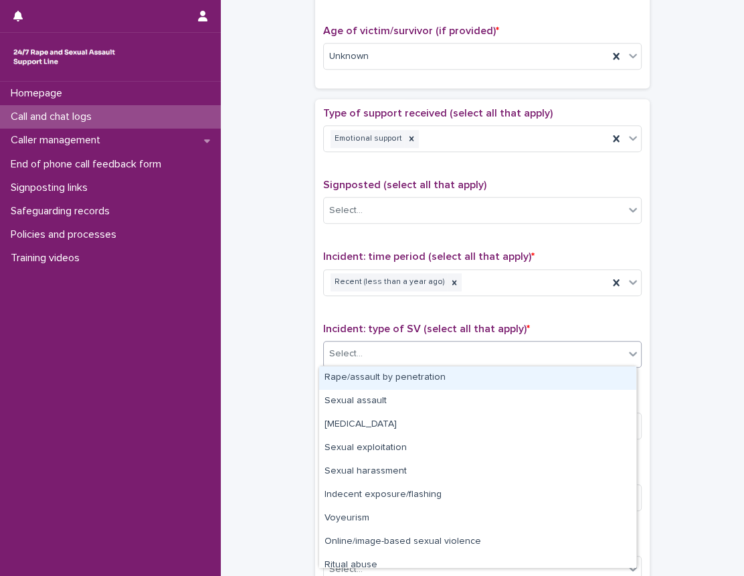
click at [390, 345] on div "Select..." at bounding box center [474, 354] width 301 height 22
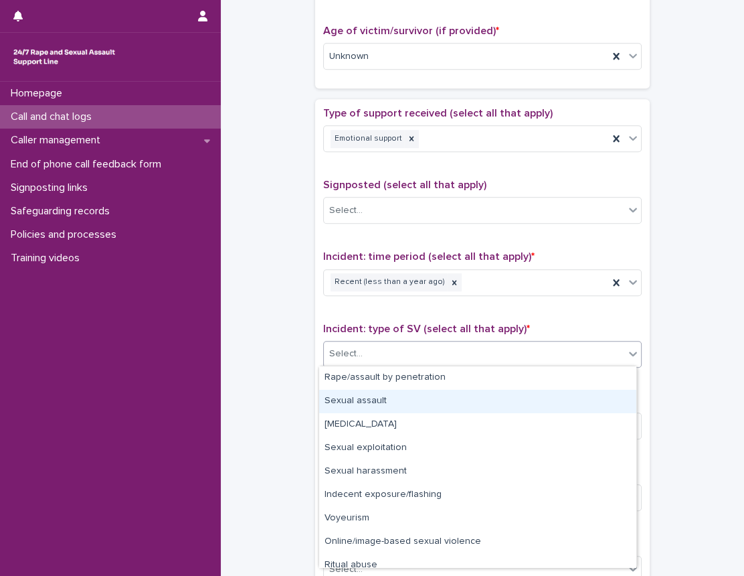
click at [369, 412] on div "Sexual assault" at bounding box center [477, 401] width 317 height 23
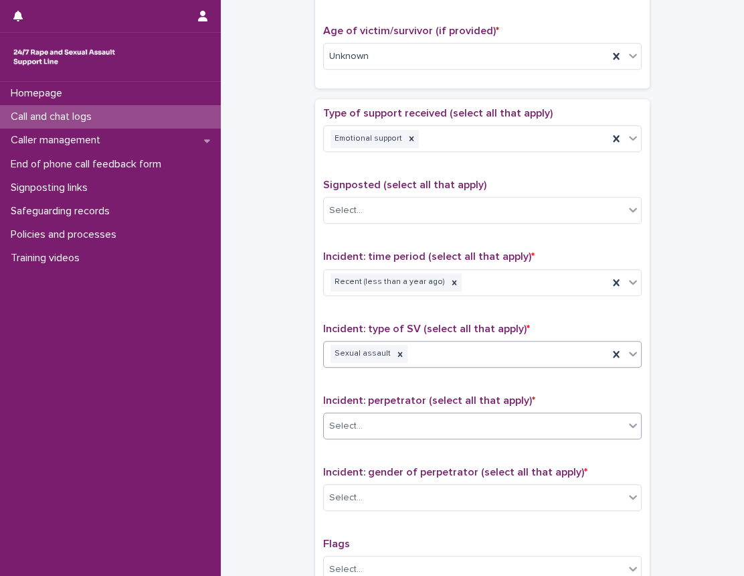
click at [364, 420] on input "text" at bounding box center [364, 425] width 1 height 11
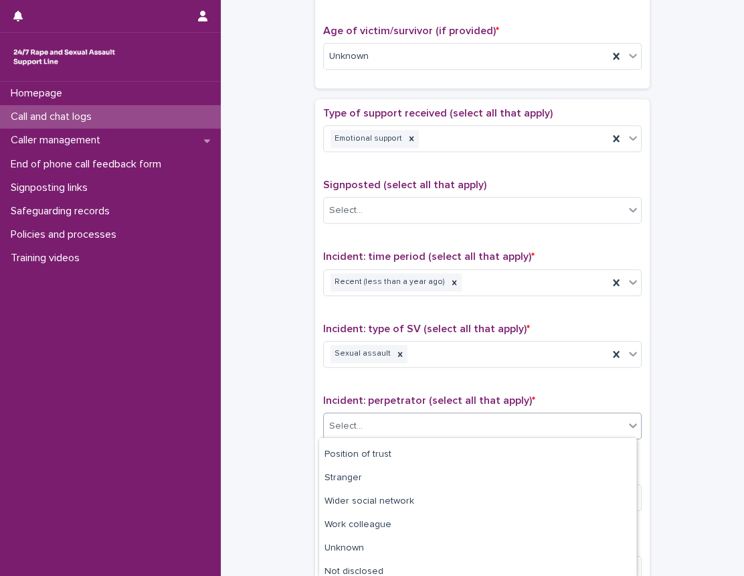
scroll to position [119, 0]
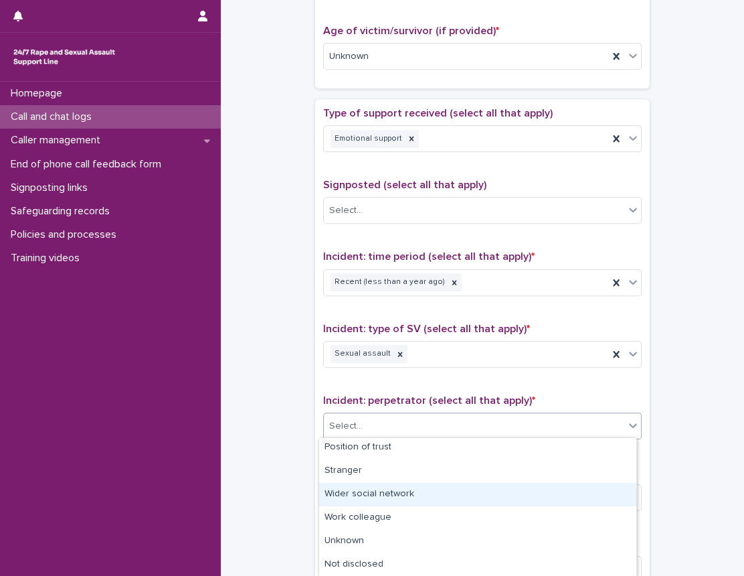
click at [280, 406] on div "**********" at bounding box center [482, 23] width 497 height 1369
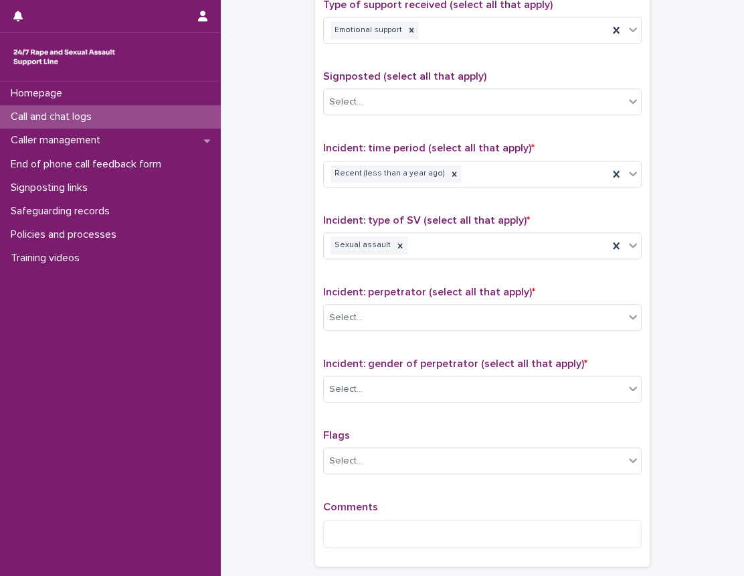
scroll to position [791, 0]
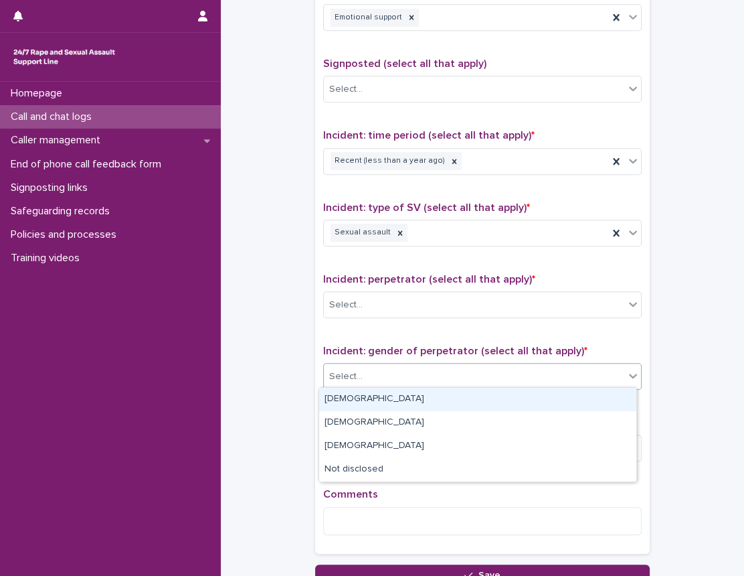
click at [370, 383] on div "Select..." at bounding box center [474, 377] width 301 height 22
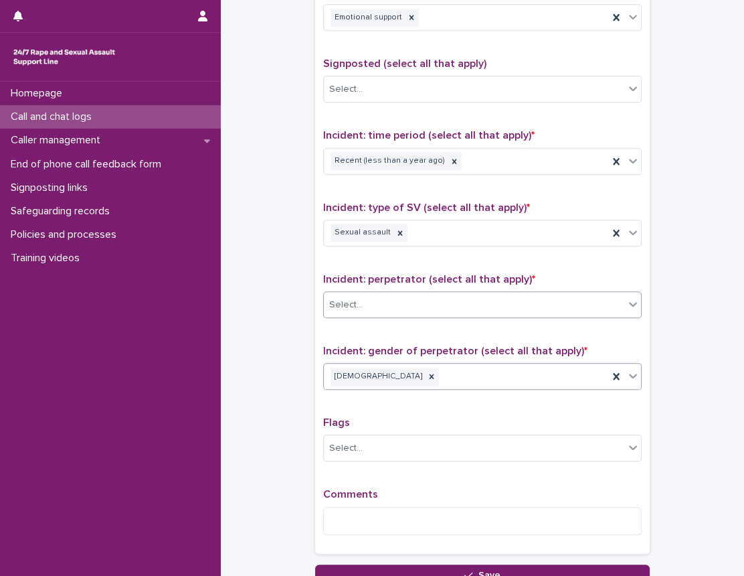
click at [392, 304] on div "Select..." at bounding box center [474, 305] width 301 height 22
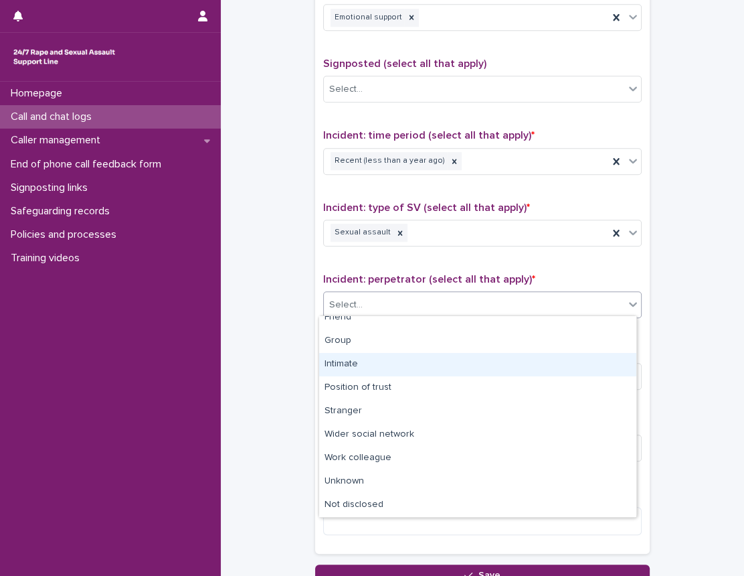
scroll to position [0, 0]
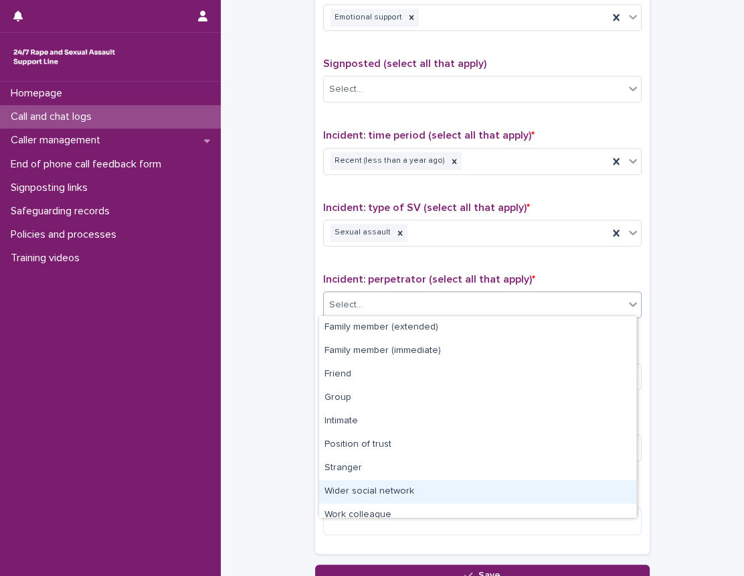
click at [407, 485] on div "Wider social network" at bounding box center [477, 491] width 317 height 23
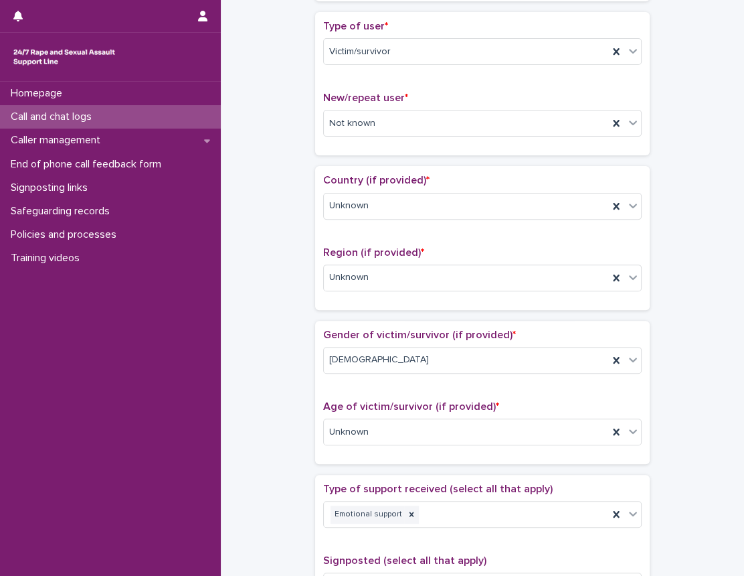
scroll to position [243, 0]
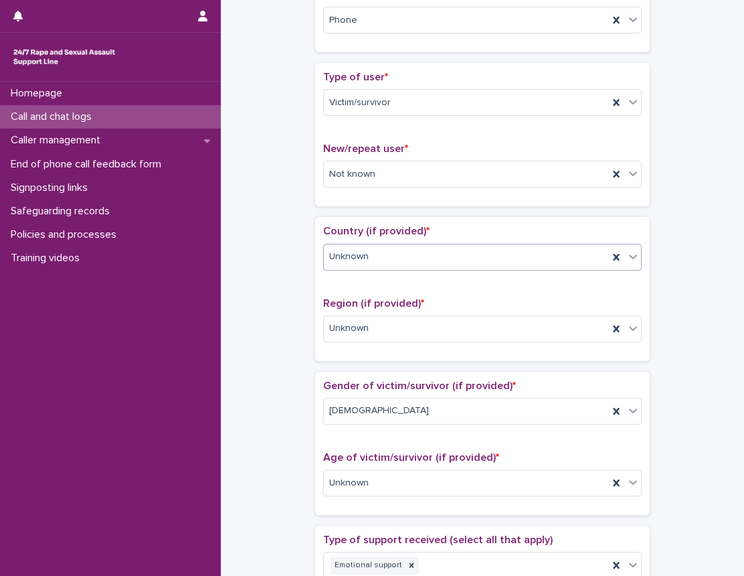
click at [427, 262] on div "Unknown" at bounding box center [466, 257] width 285 height 22
click at [327, 240] on div "Country (if provided) * Unknown" at bounding box center [482, 253] width 319 height 56
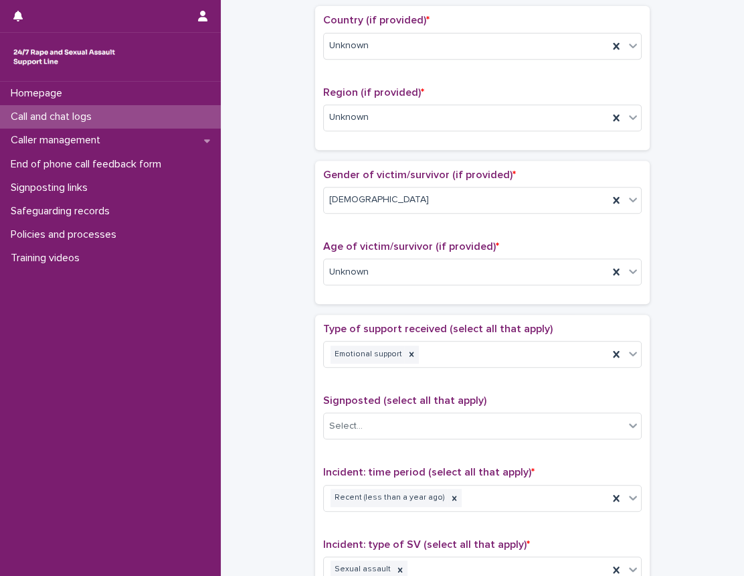
scroll to position [487, 0]
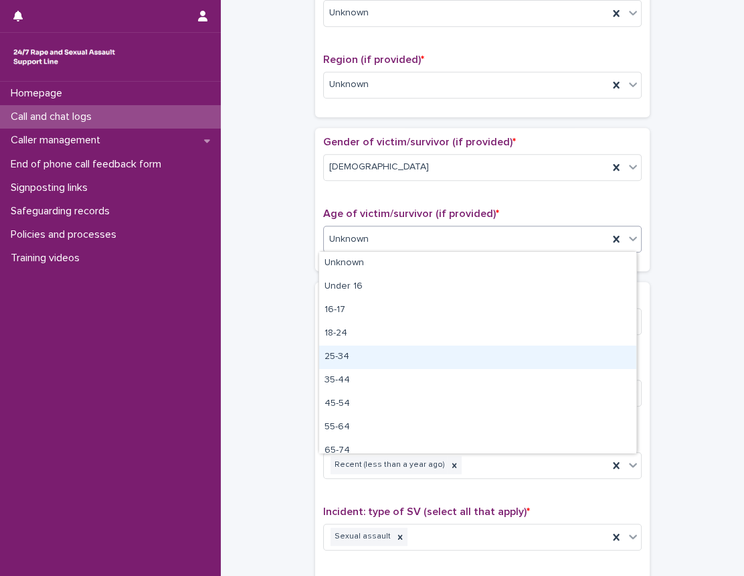
click at [382, 362] on div "25-34" at bounding box center [477, 356] width 317 height 23
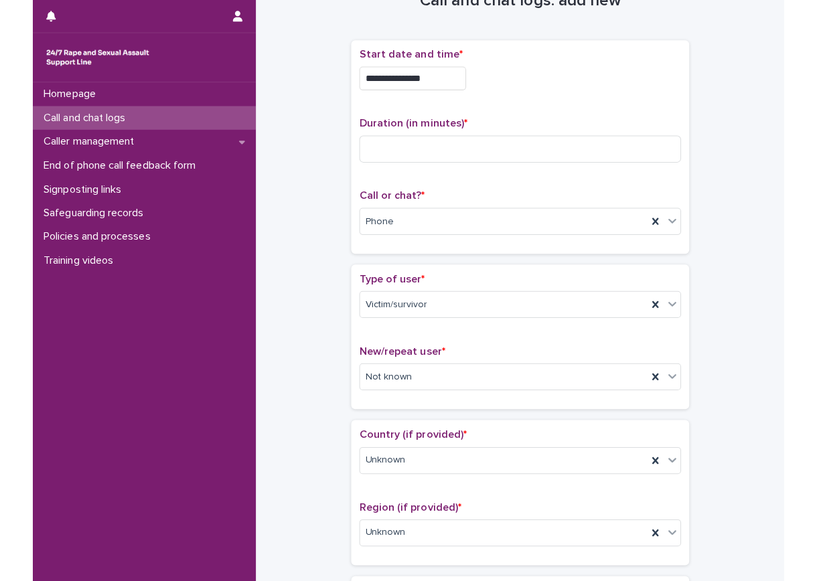
scroll to position [0, 0]
